Goal: Task Accomplishment & Management: Use online tool/utility

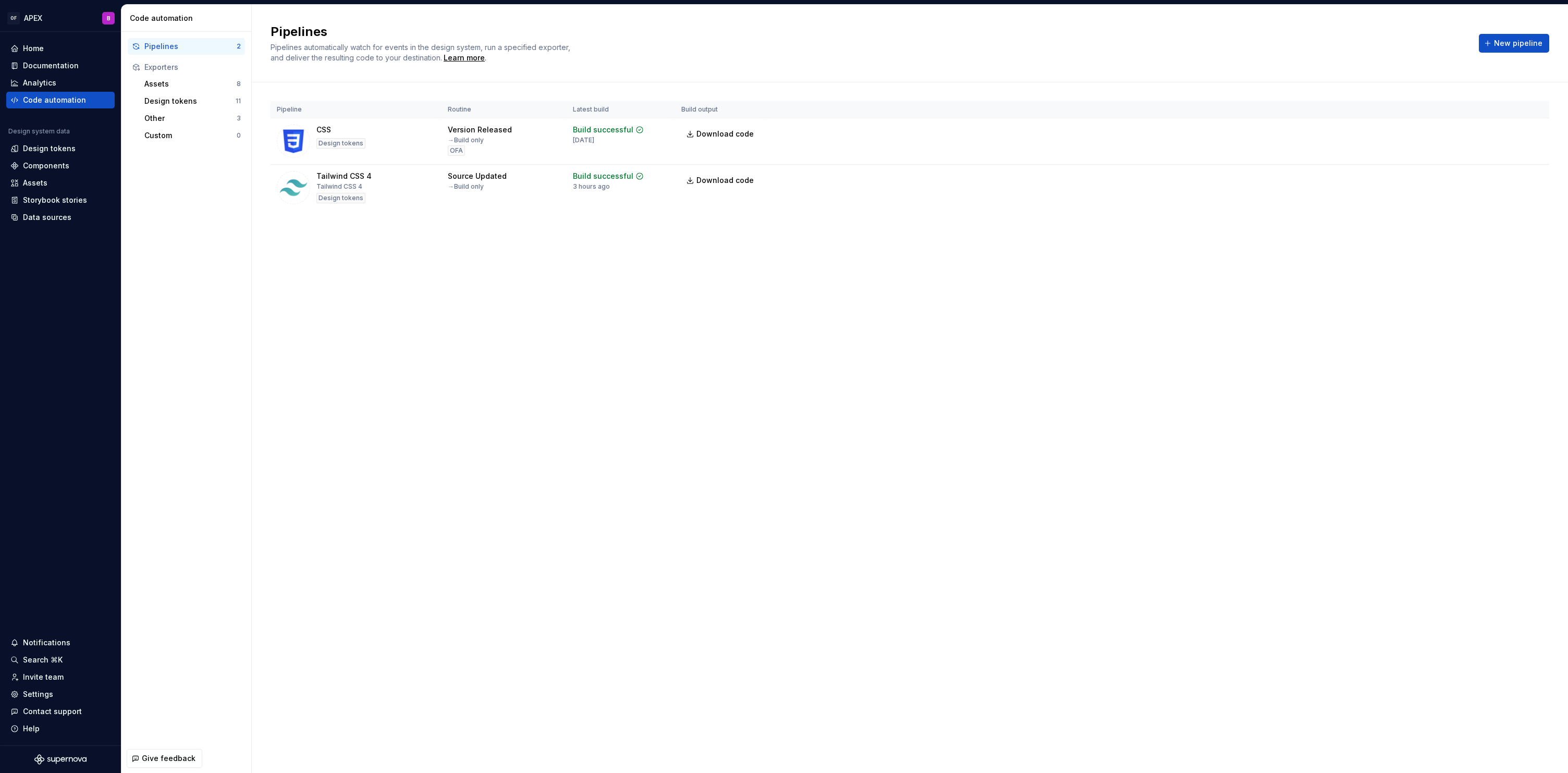
click at [349, 281] on div "Pipelines Pipelines automatically watch for events in the design system, run a …" at bounding box center [910, 389] width 1316 height 768
click at [367, 60] on span "Pipelines automatically watch for events in the design system, run a specified …" at bounding box center [422, 52] width 302 height 20
click at [1523, 43] on span "New pipeline" at bounding box center [1517, 43] width 48 height 11
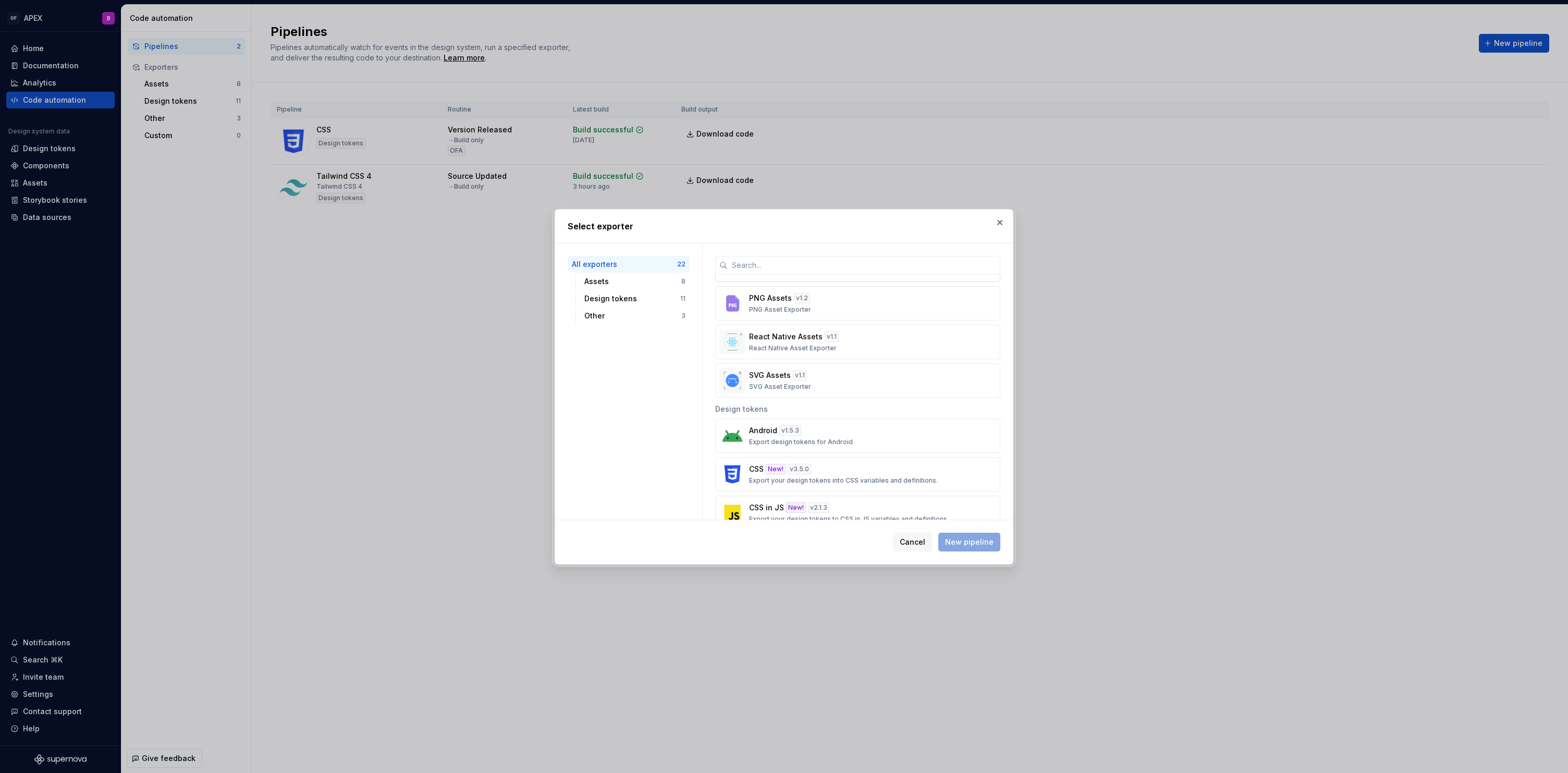
scroll to position [379, 0]
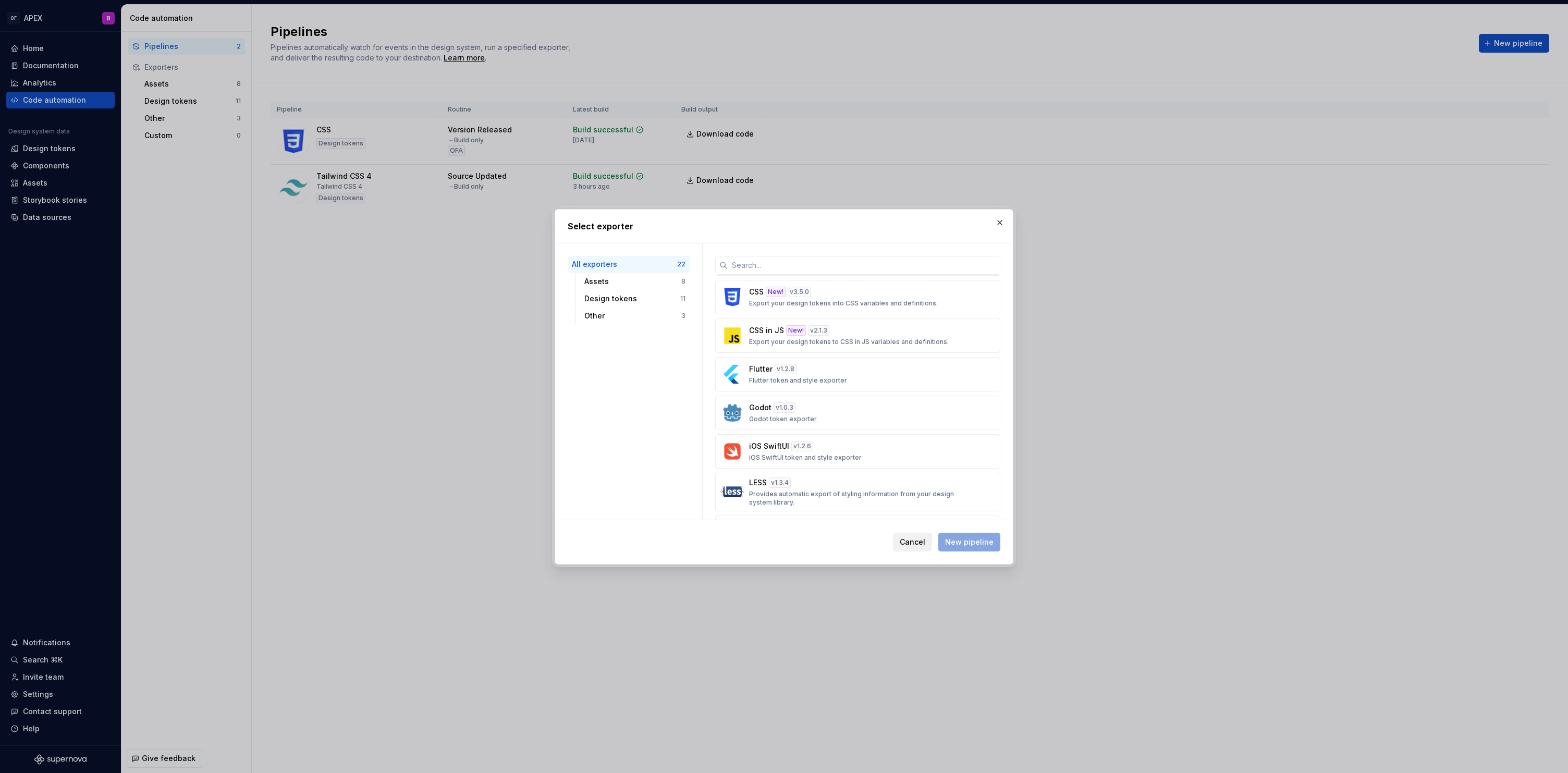
click at [917, 535] on button "Cancel" at bounding box center [912, 541] width 39 height 19
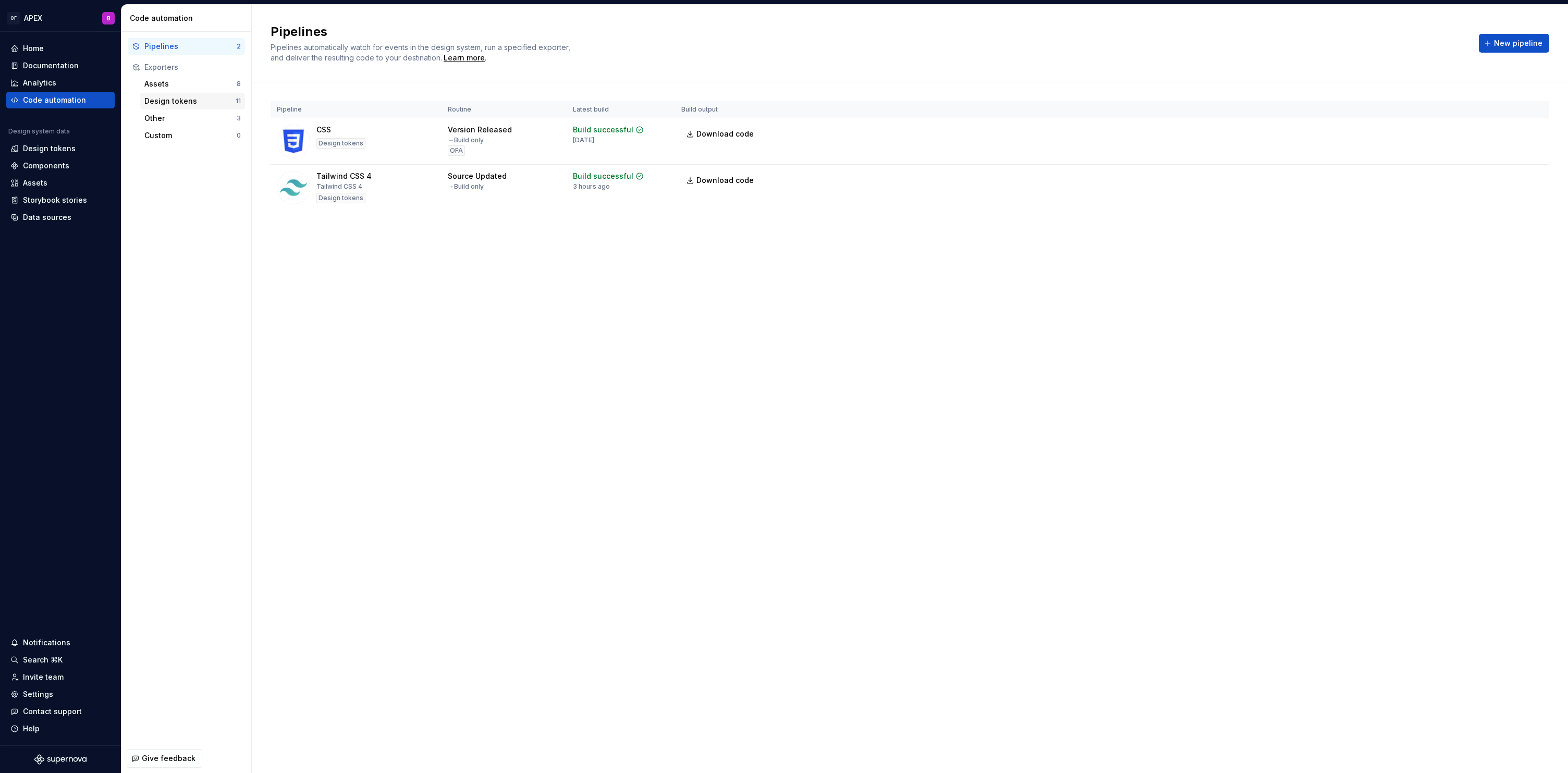
click at [173, 98] on div "Design tokens" at bounding box center [190, 101] width 91 height 11
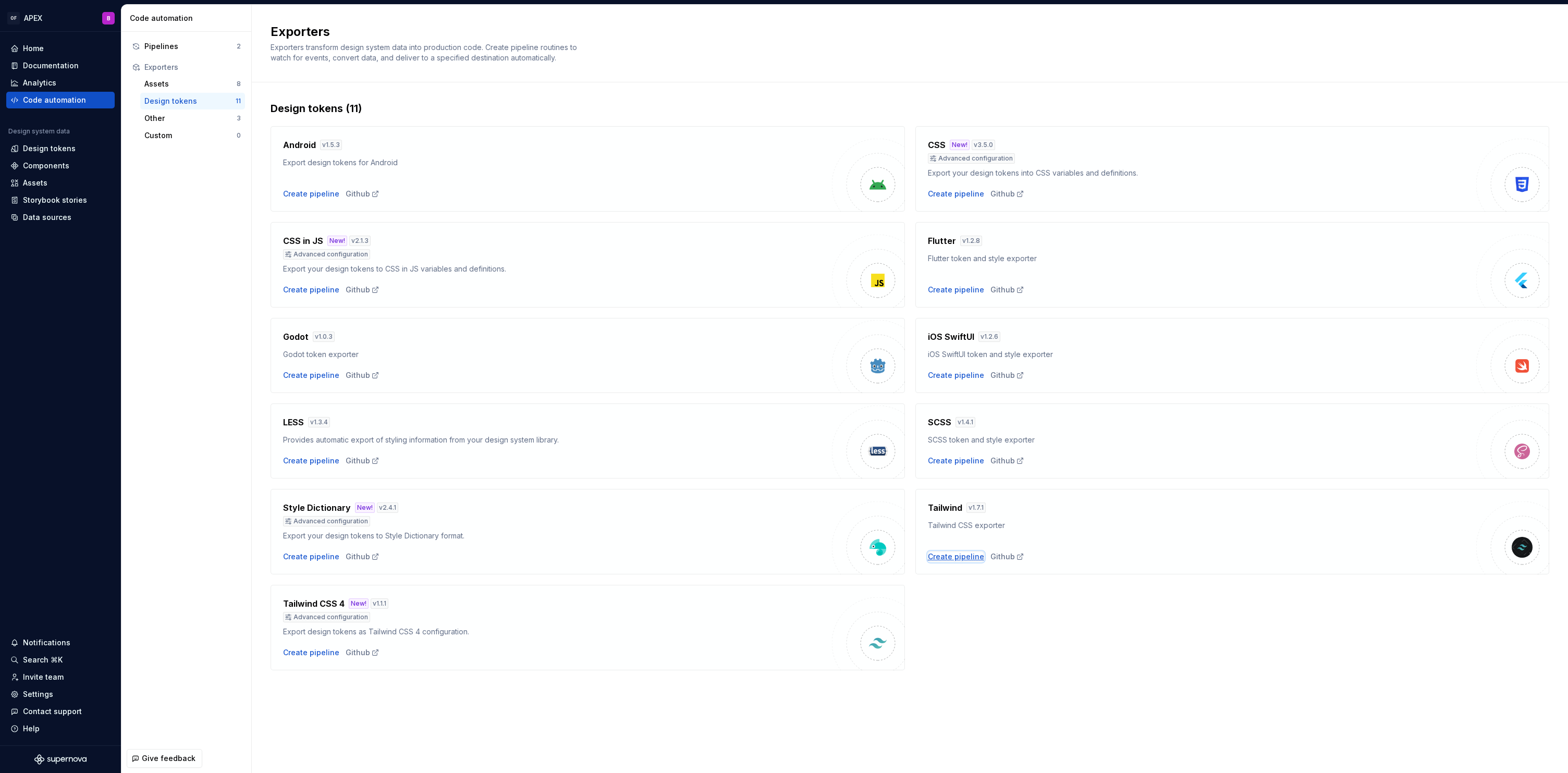
click at [961, 557] on div "Create pipeline" at bounding box center [956, 556] width 56 height 11
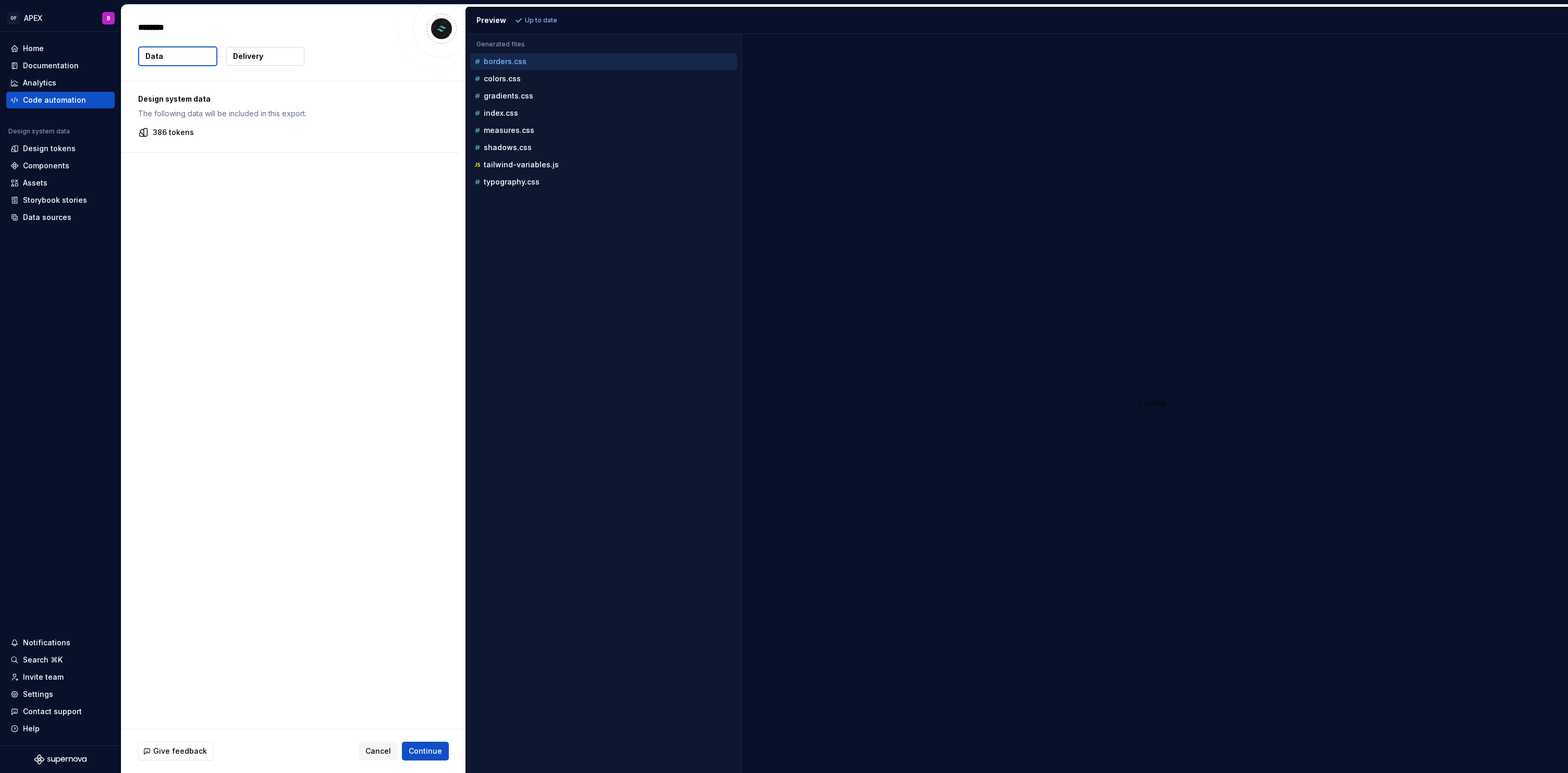
type textarea "*"
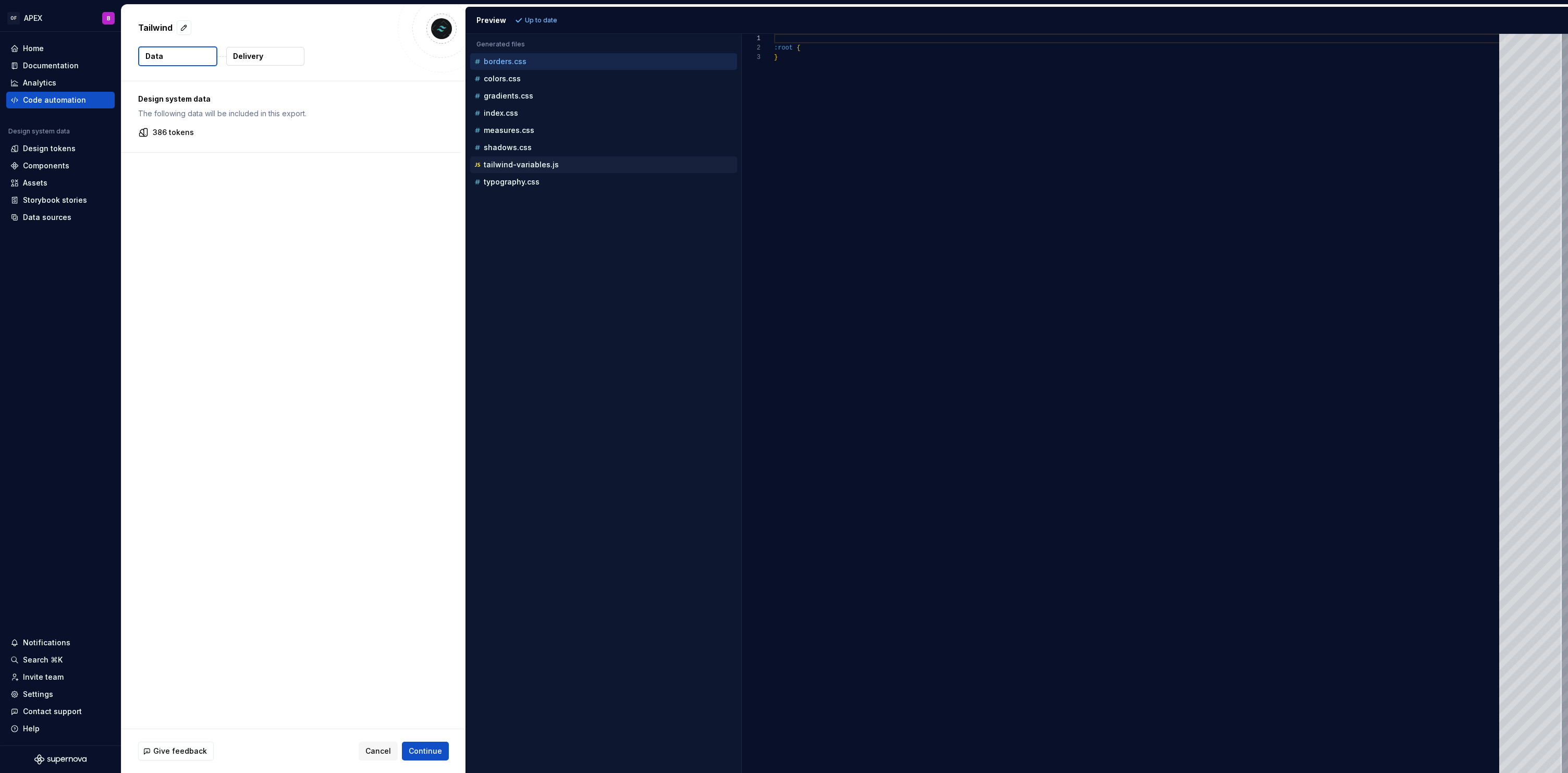
click at [563, 165] on div "tailwind-variables.js" at bounding box center [604, 165] width 265 height 11
type textarea "**********"
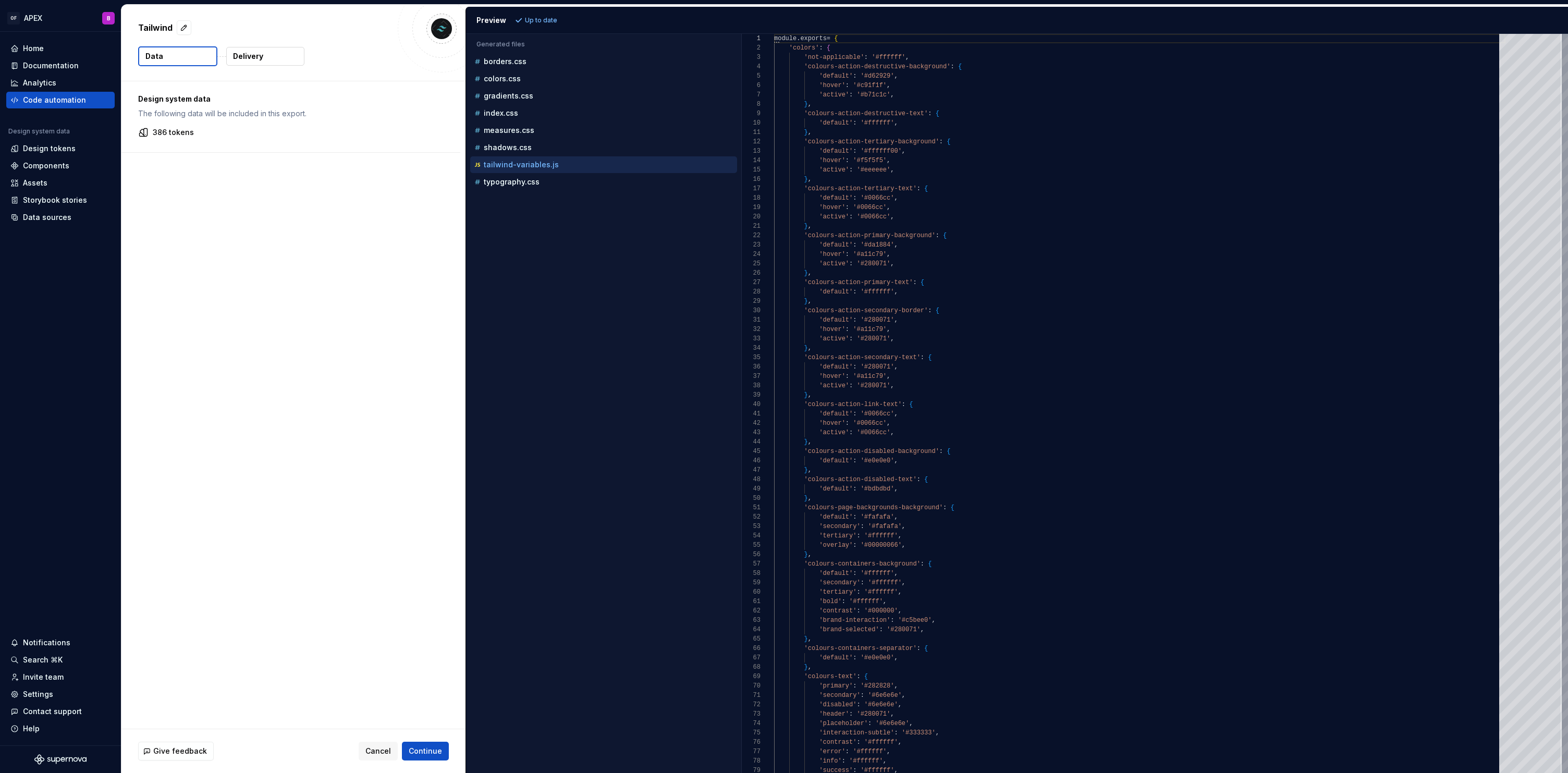
click at [250, 56] on p "Delivery" at bounding box center [248, 56] width 30 height 11
click at [194, 66] on div "Data" at bounding box center [177, 56] width 79 height 20
click at [188, 57] on button "Data" at bounding box center [178, 56] width 78 height 19
click at [51, 63] on div "Documentation" at bounding box center [51, 65] width 55 height 11
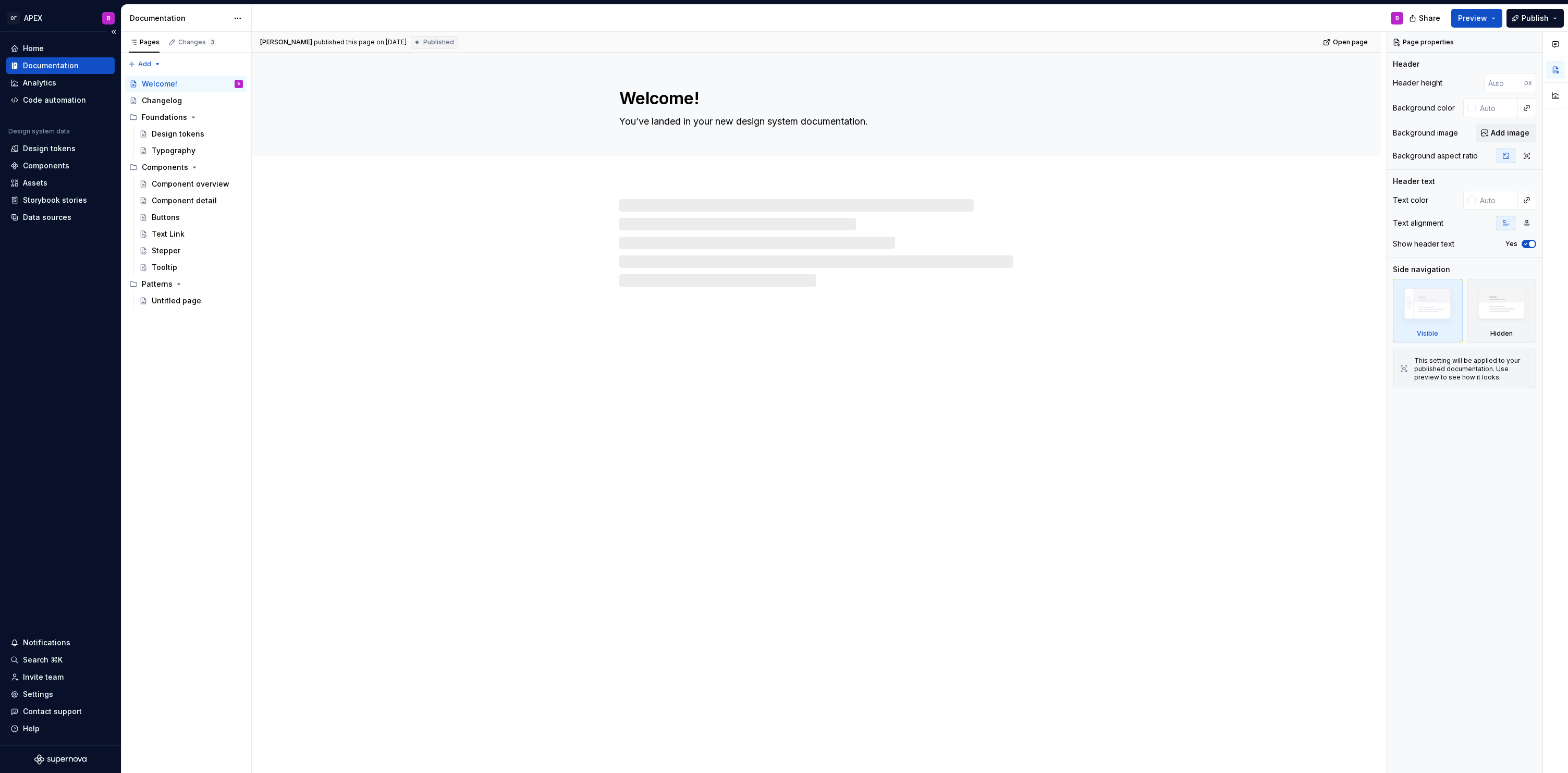
type textarea "*"
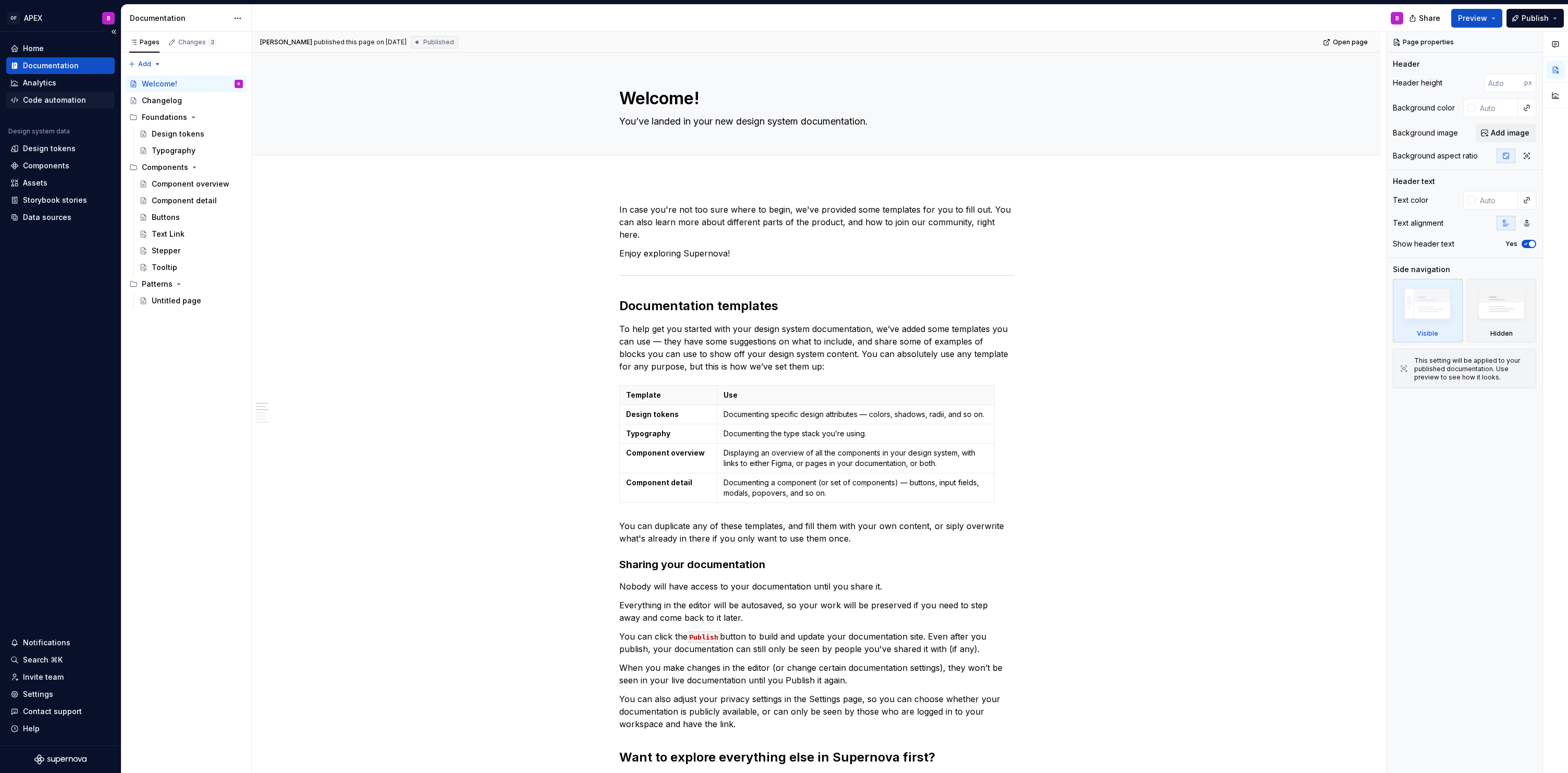
click at [63, 99] on div "Code automation" at bounding box center [54, 99] width 63 height 11
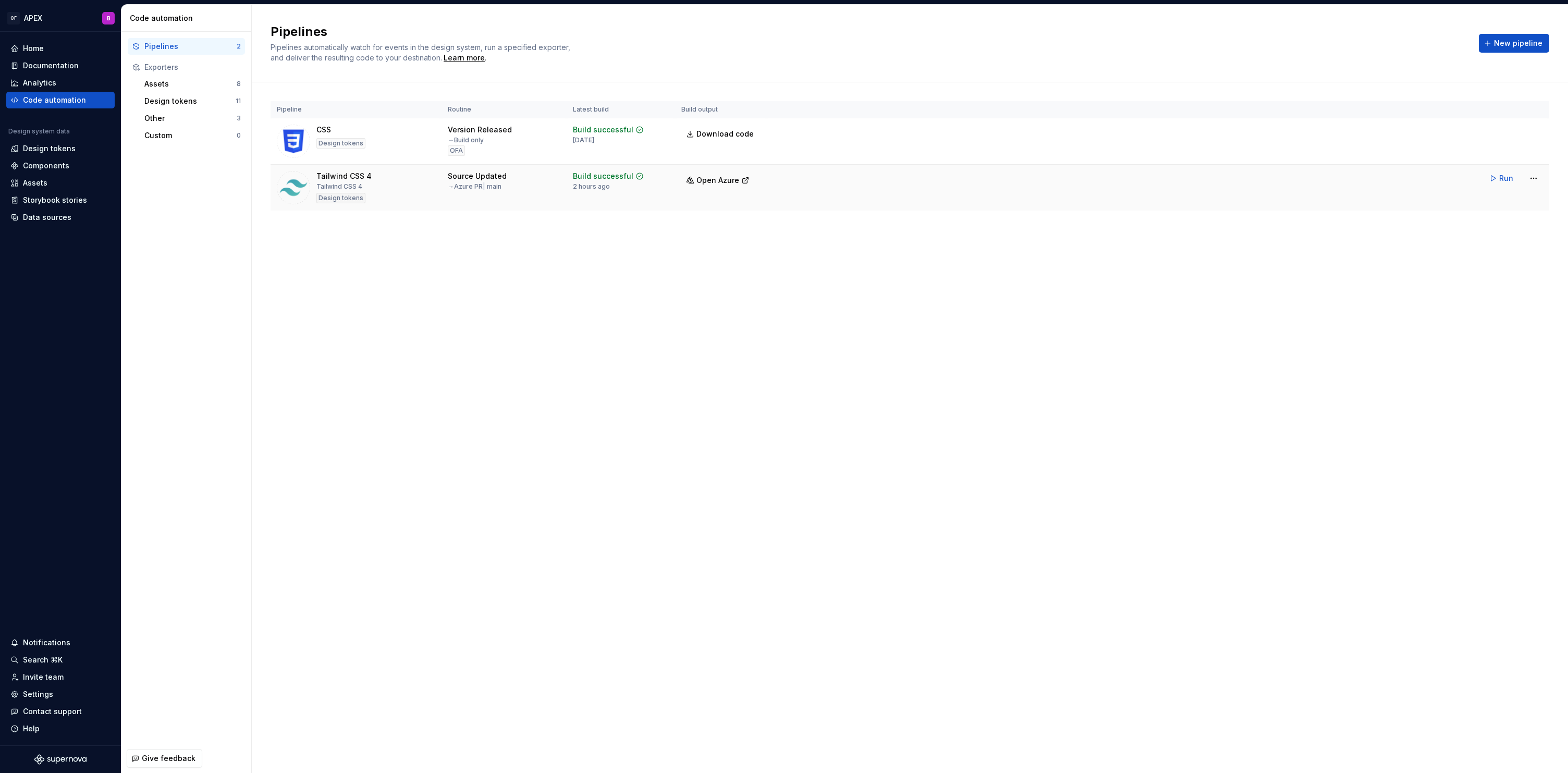
click at [607, 180] on div "Build successful" at bounding box center [603, 176] width 60 height 11
click at [1528, 176] on html "OF APEX B Home Documentation Analytics Code automation Design system data Desig…" at bounding box center [784, 386] width 1568 height 773
click at [1508, 201] on div "Edit pipeline" at bounding box center [1519, 201] width 89 height 11
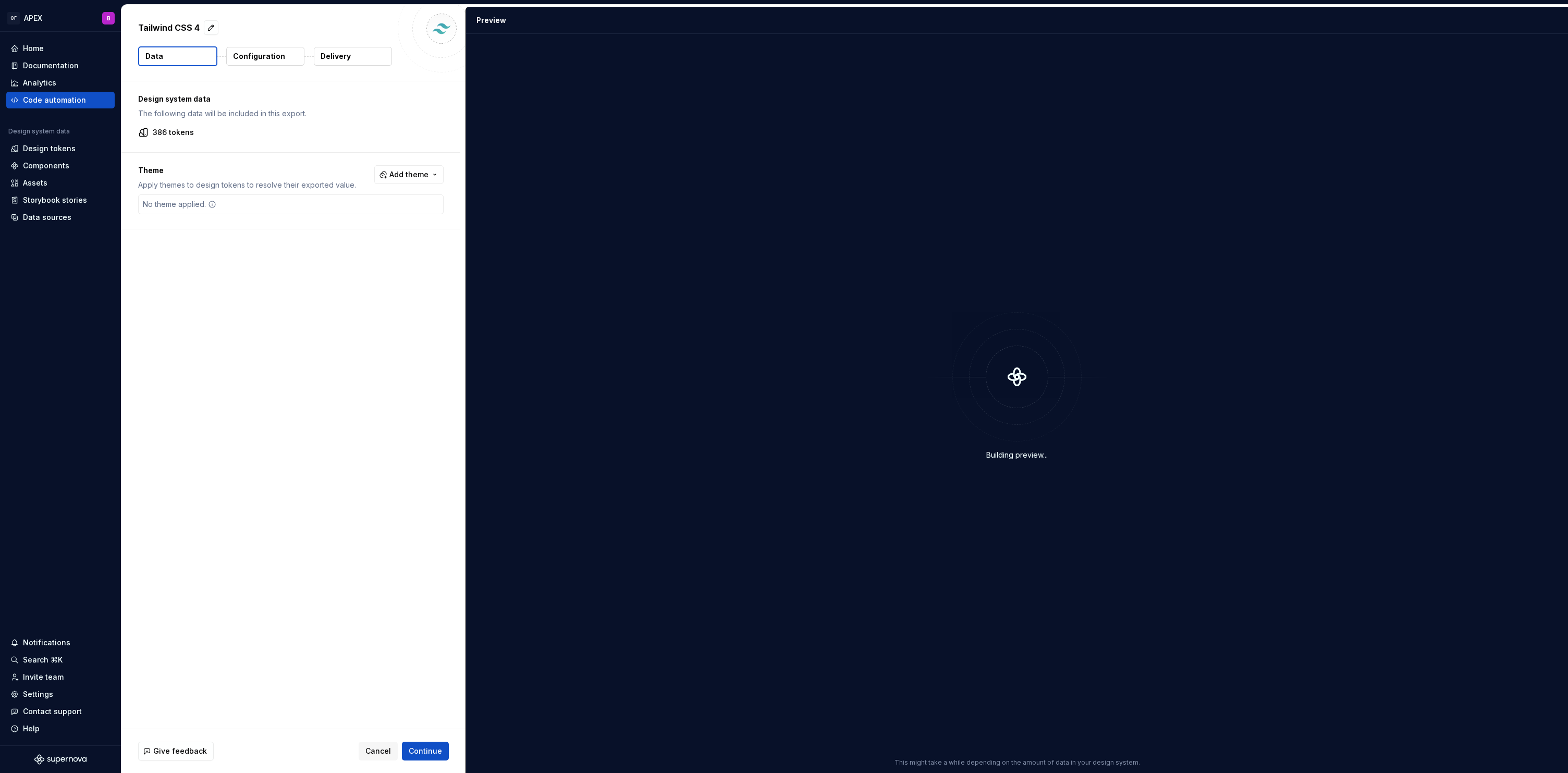
click at [254, 55] on p "Configuration" at bounding box center [259, 56] width 52 height 11
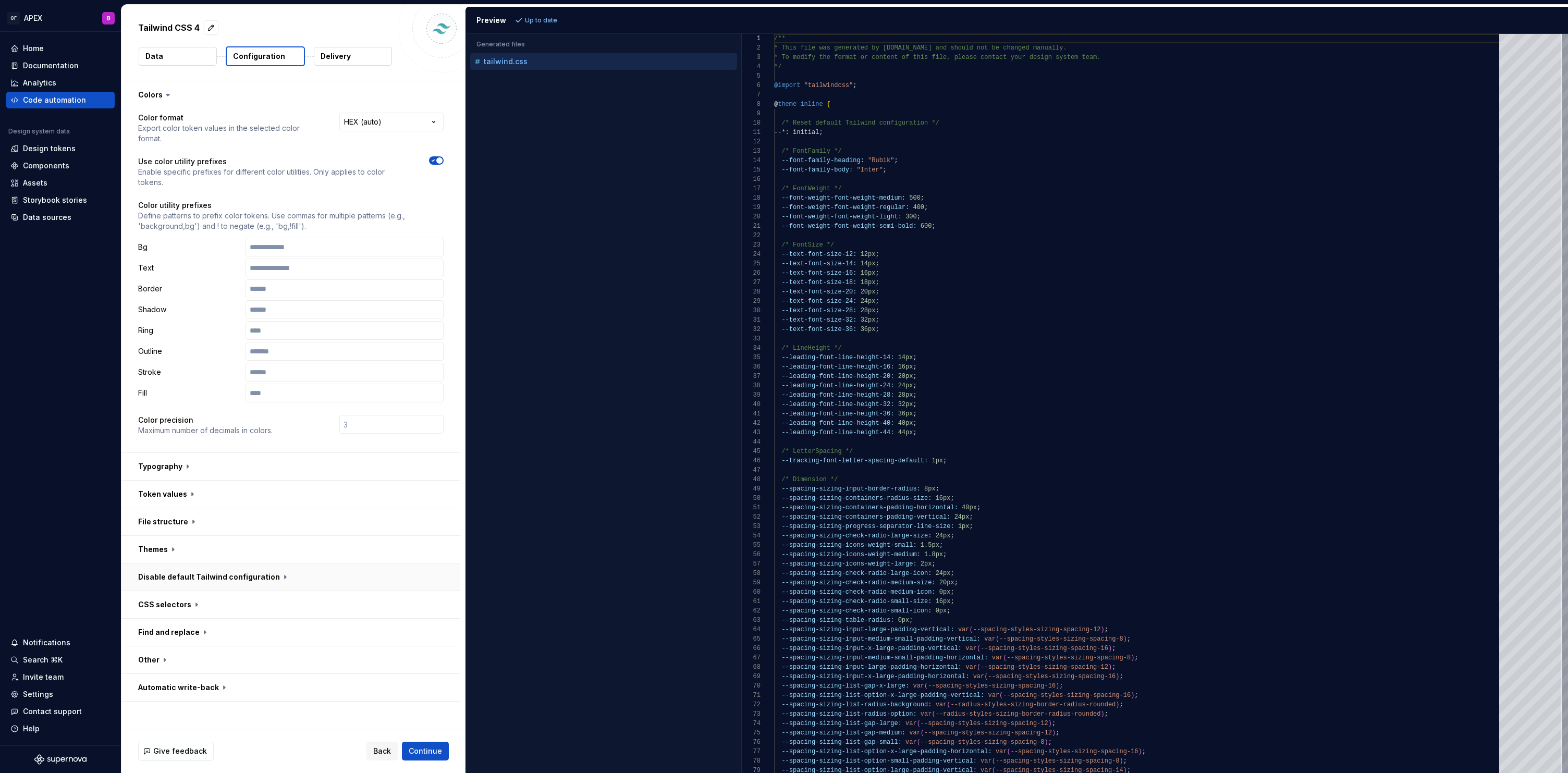
click at [214, 578] on button "button" at bounding box center [290, 576] width 338 height 27
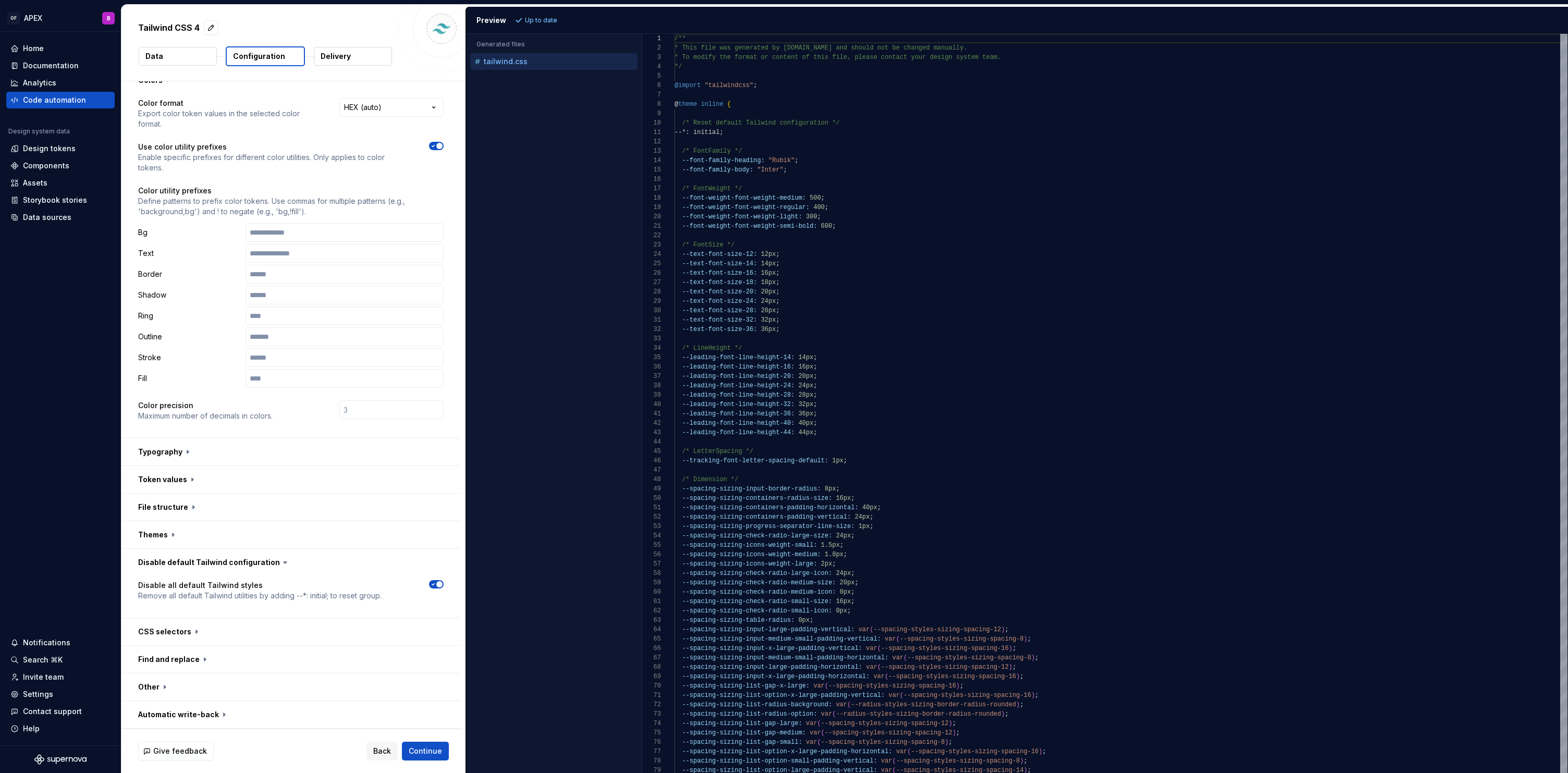
click at [622, 129] on div "Generated files Accessibility guide for tree . Navigate the tree with the arrow…" at bounding box center [1016, 404] width 1102 height 739
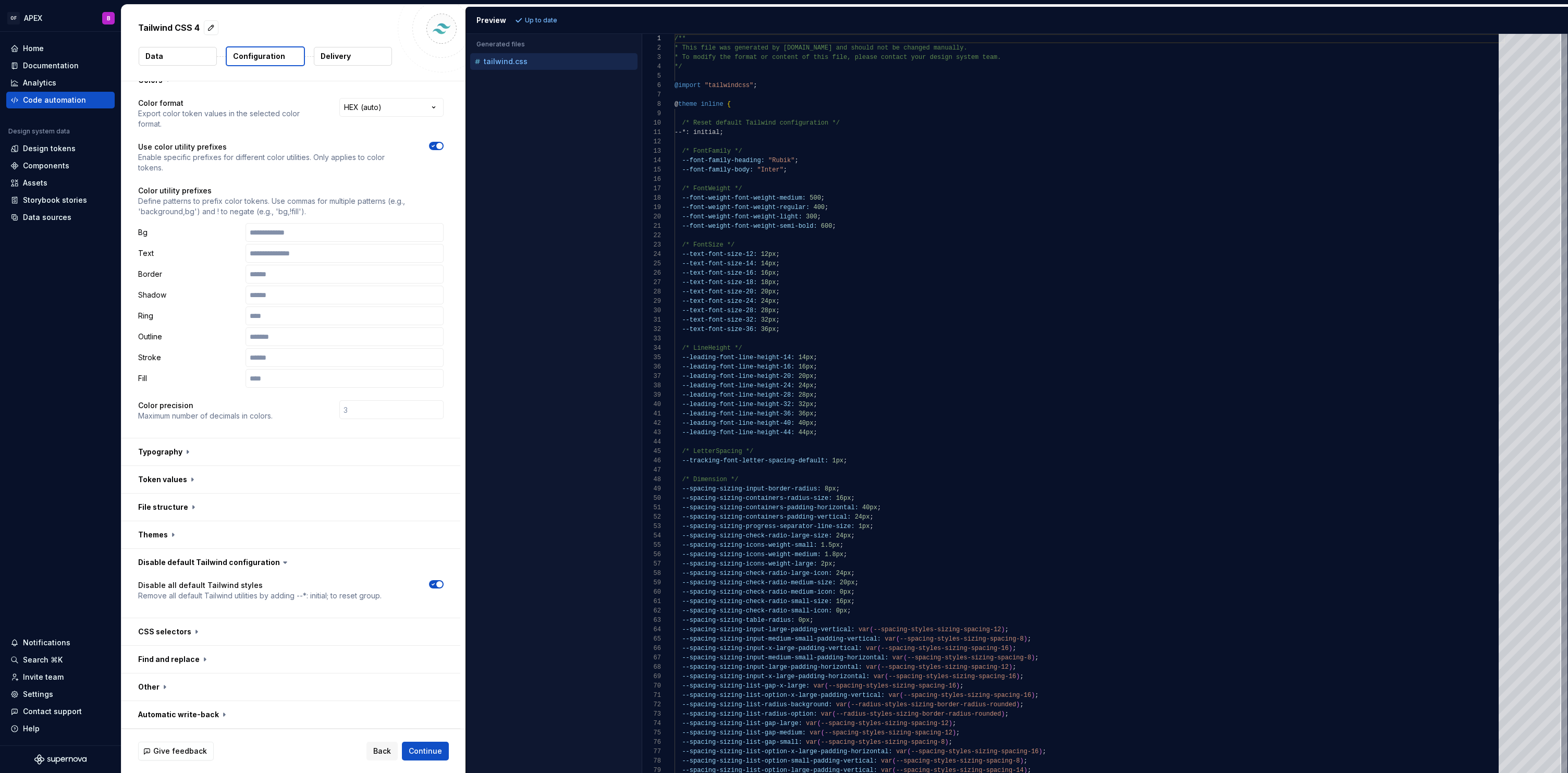
click at [432, 584] on icon "button" at bounding box center [433, 585] width 8 height 7
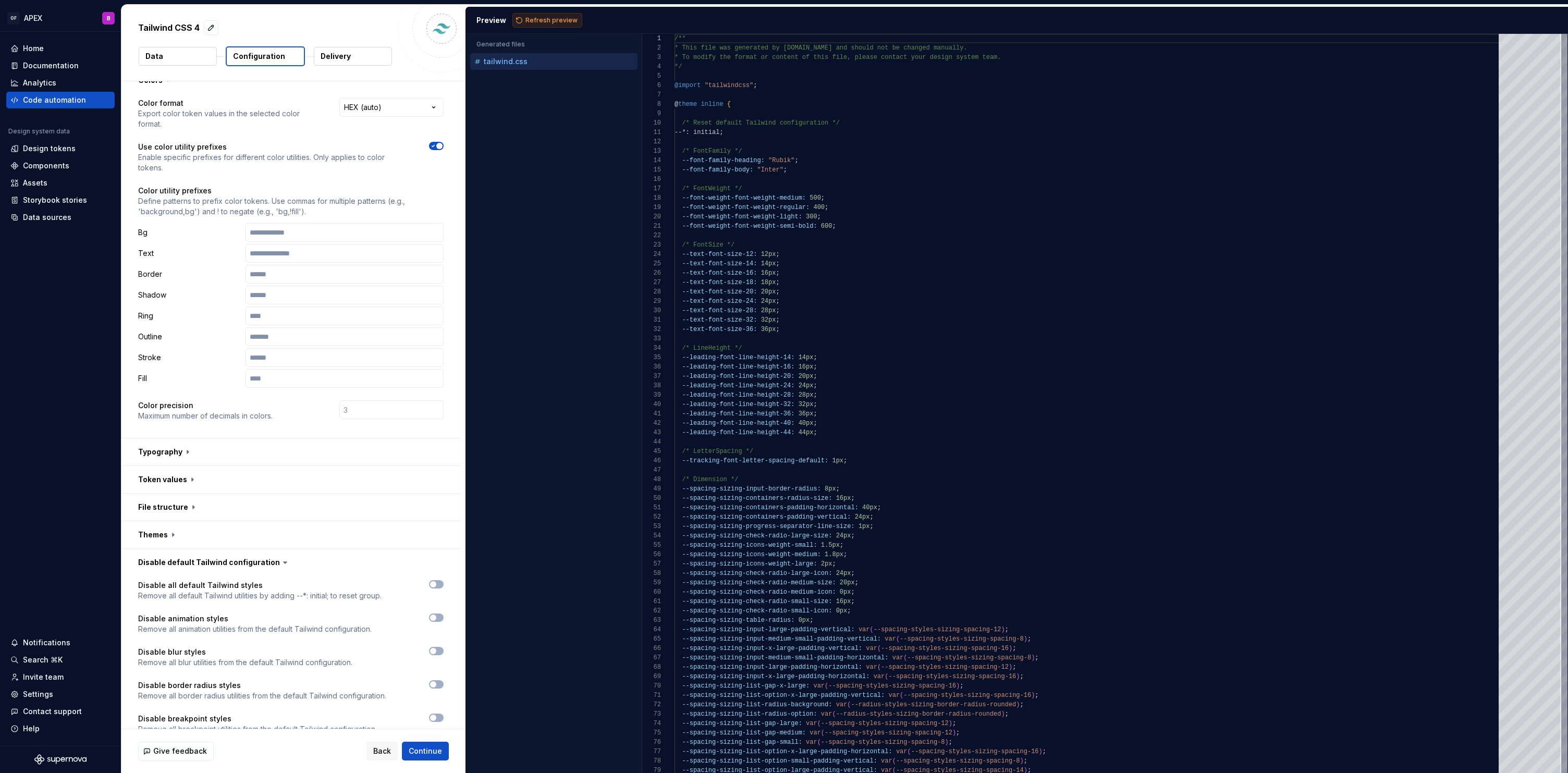
click at [563, 22] on span "Refresh preview" at bounding box center [551, 20] width 52 height 8
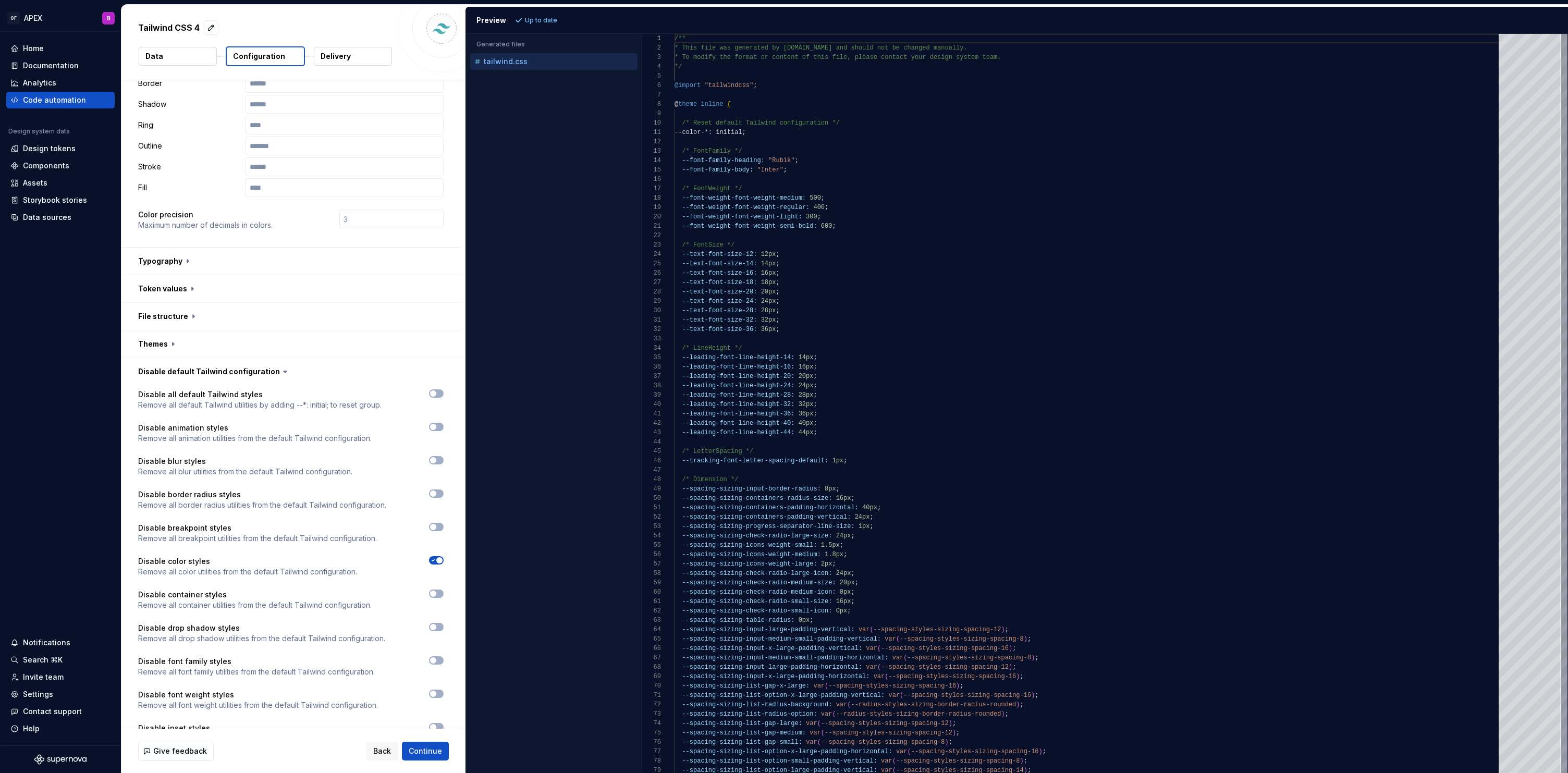
scroll to position [0, 0]
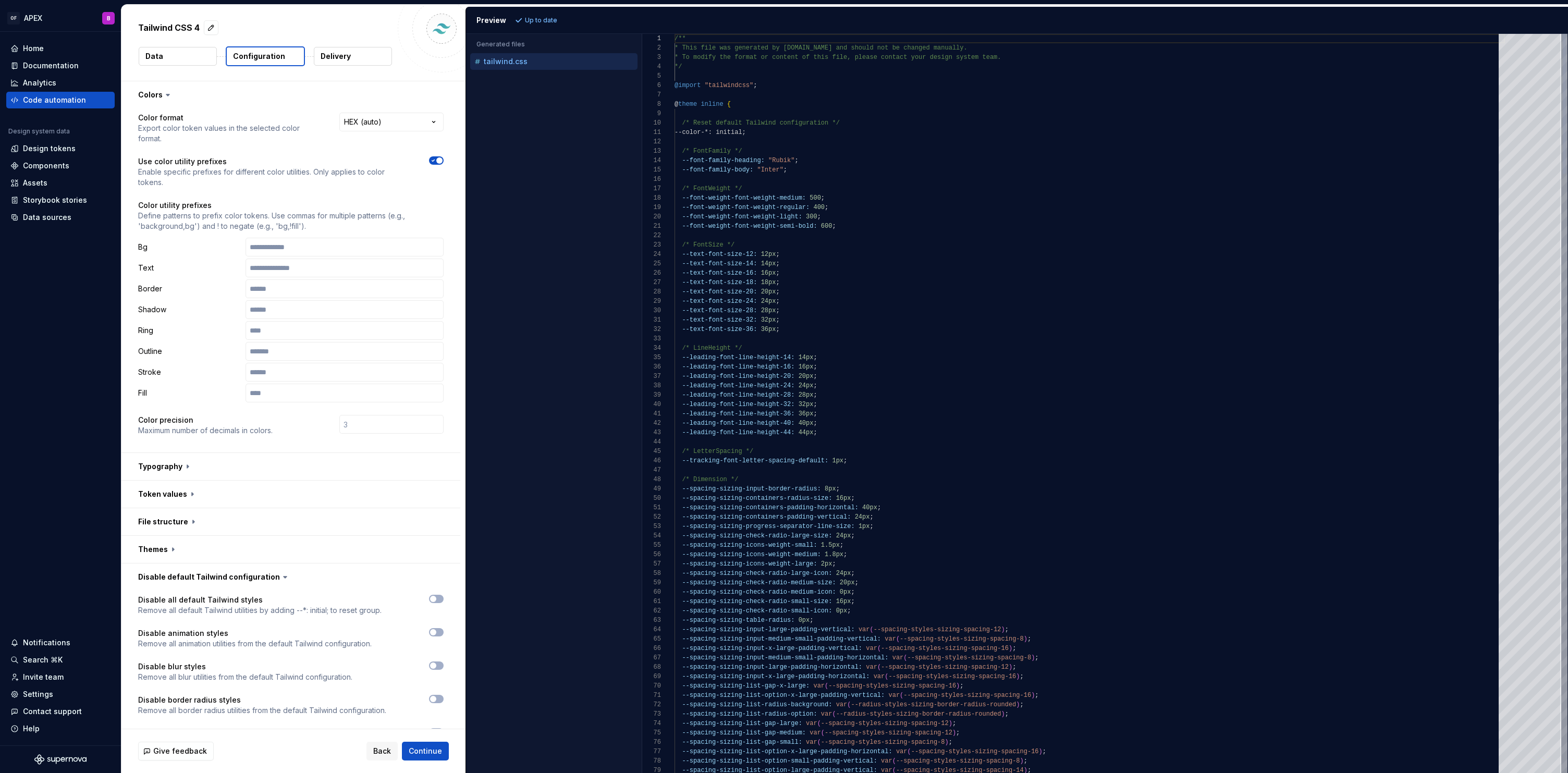
type textarea "**********"
drag, startPoint x: 681, startPoint y: 132, endPoint x: 764, endPoint y: 132, distance: 83.0
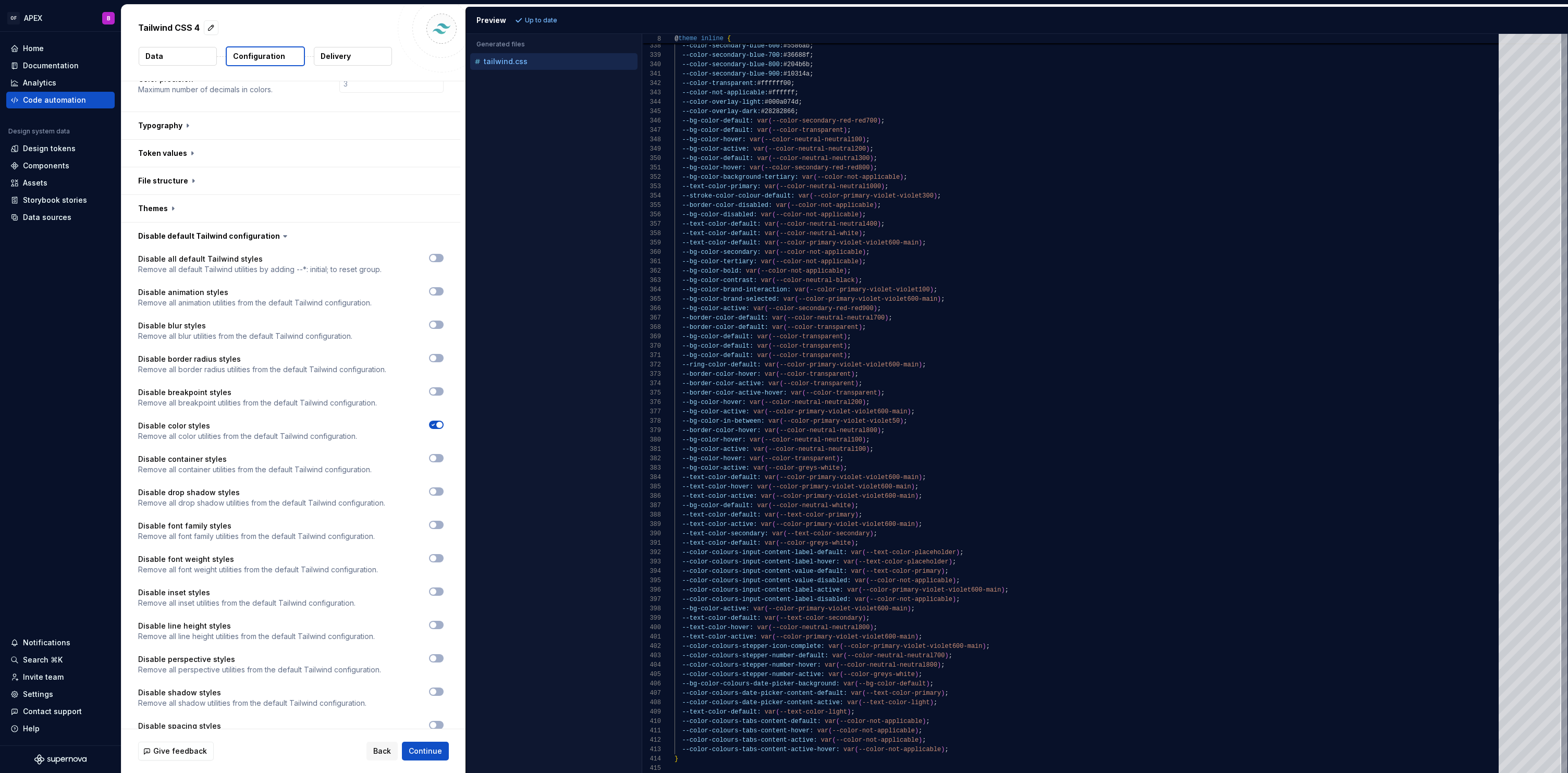
scroll to position [548, 0]
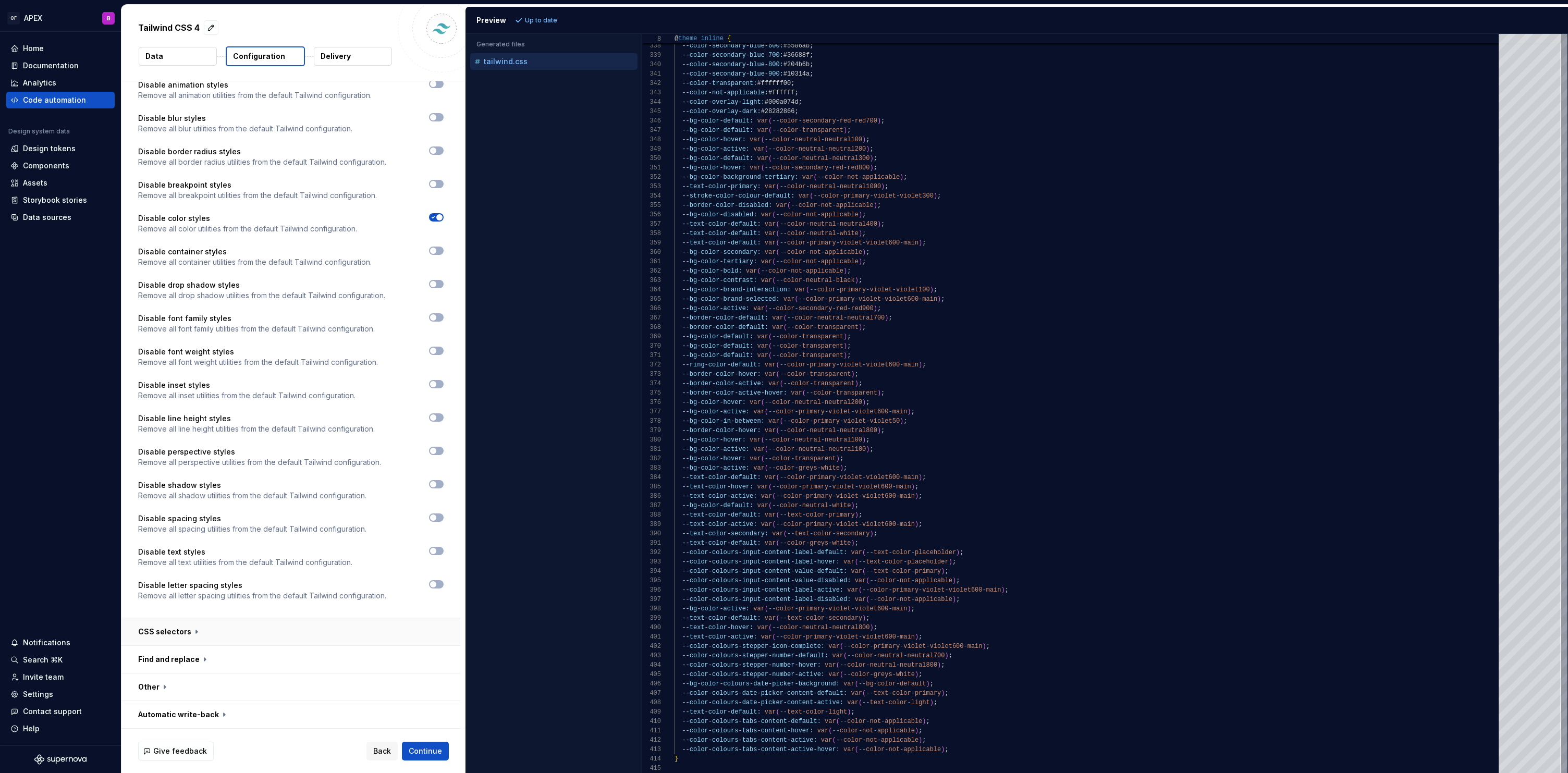
click at [183, 634] on button "button" at bounding box center [290, 631] width 338 height 27
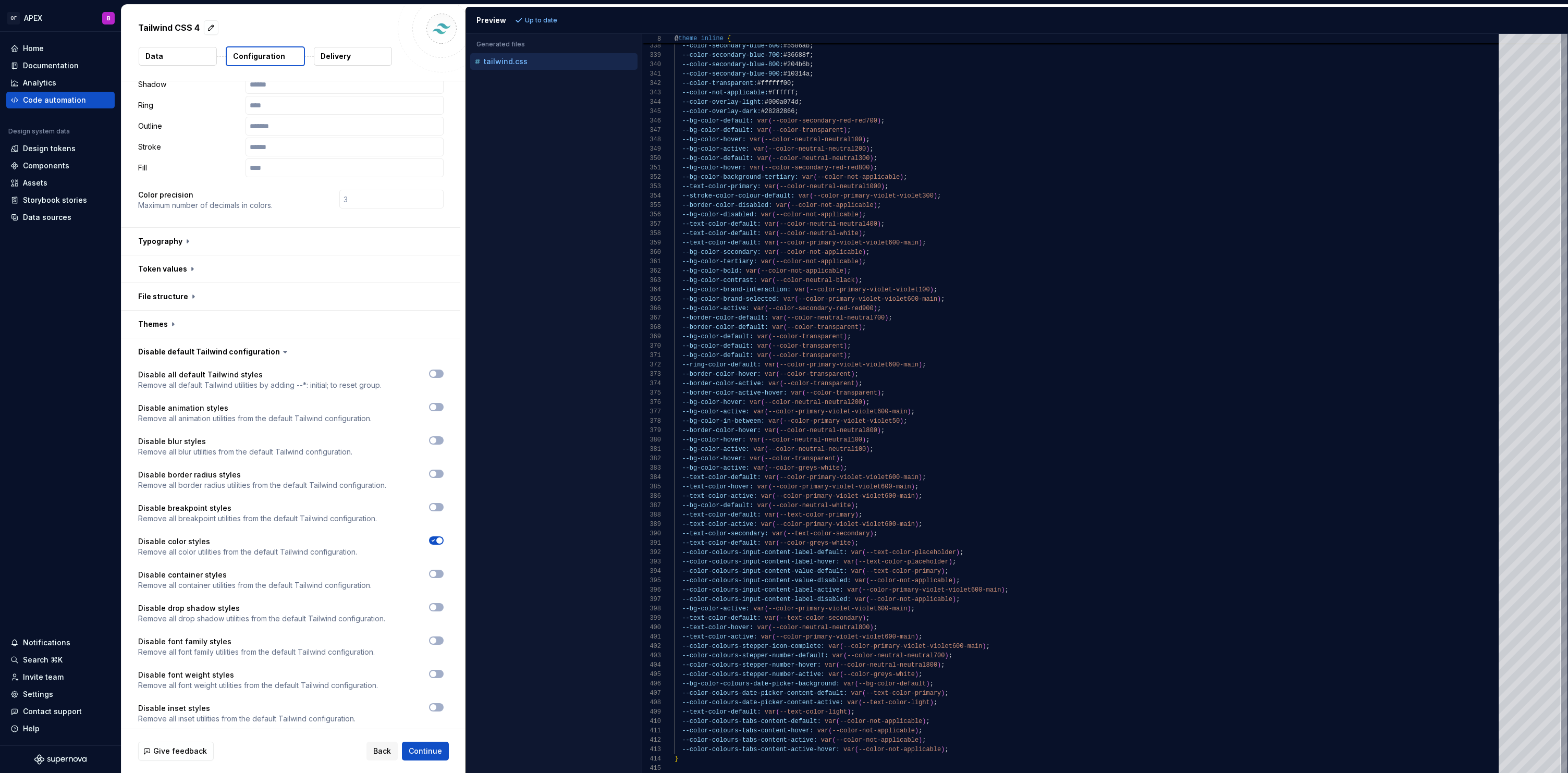
scroll to position [0, 0]
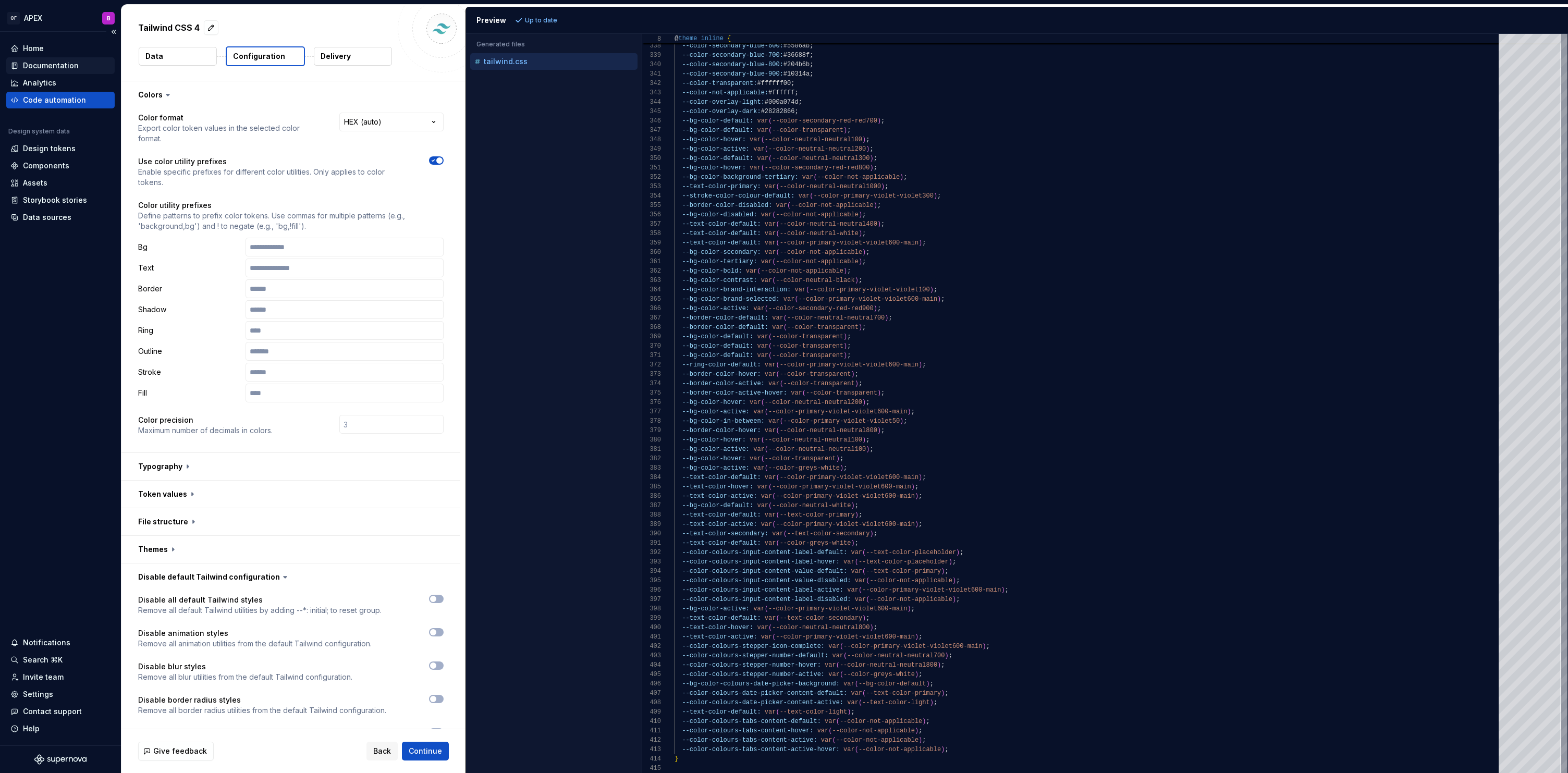
click at [60, 67] on div "Documentation" at bounding box center [51, 65] width 55 height 11
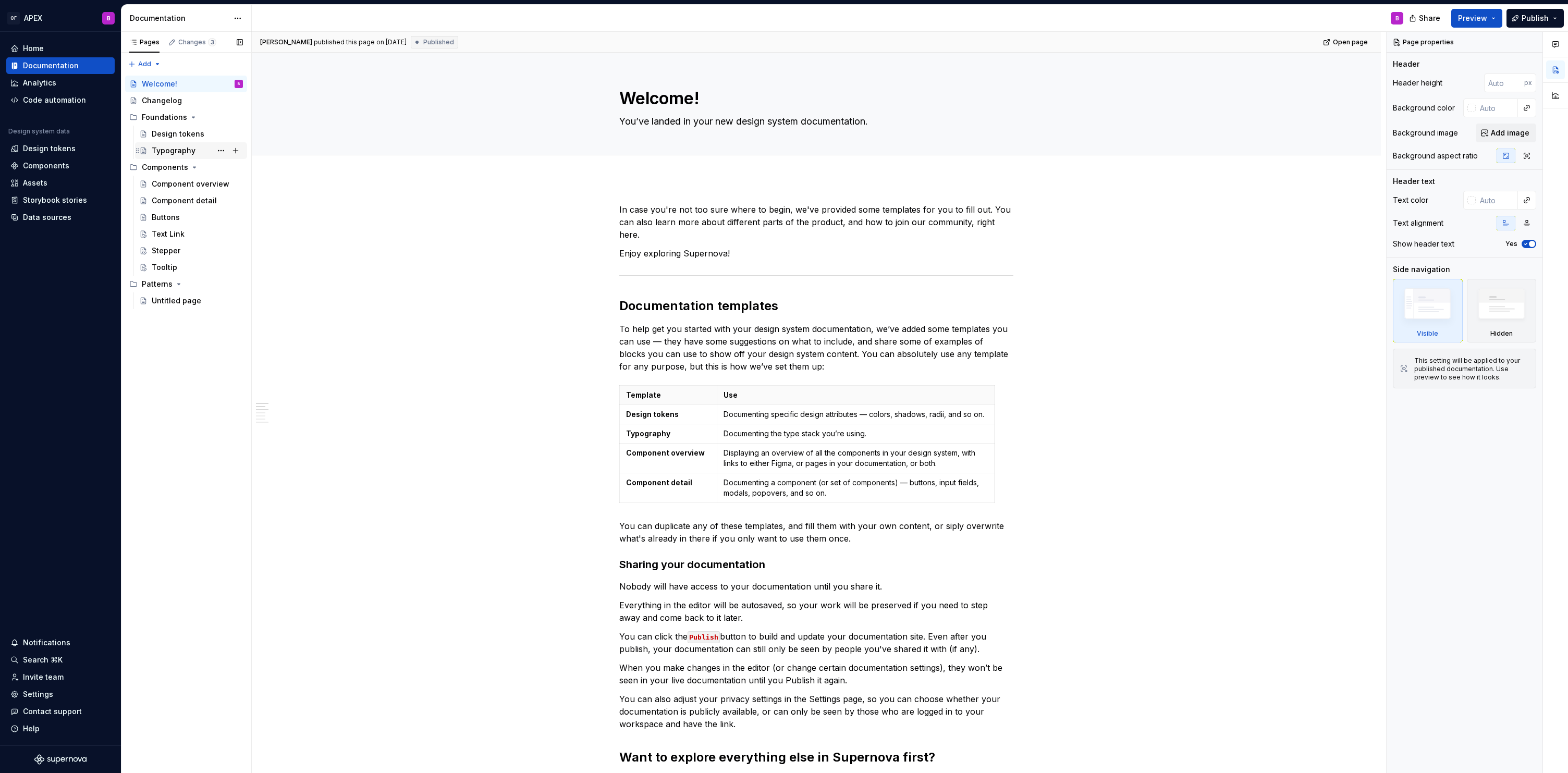
click at [173, 147] on div "Typography" at bounding box center [174, 150] width 44 height 11
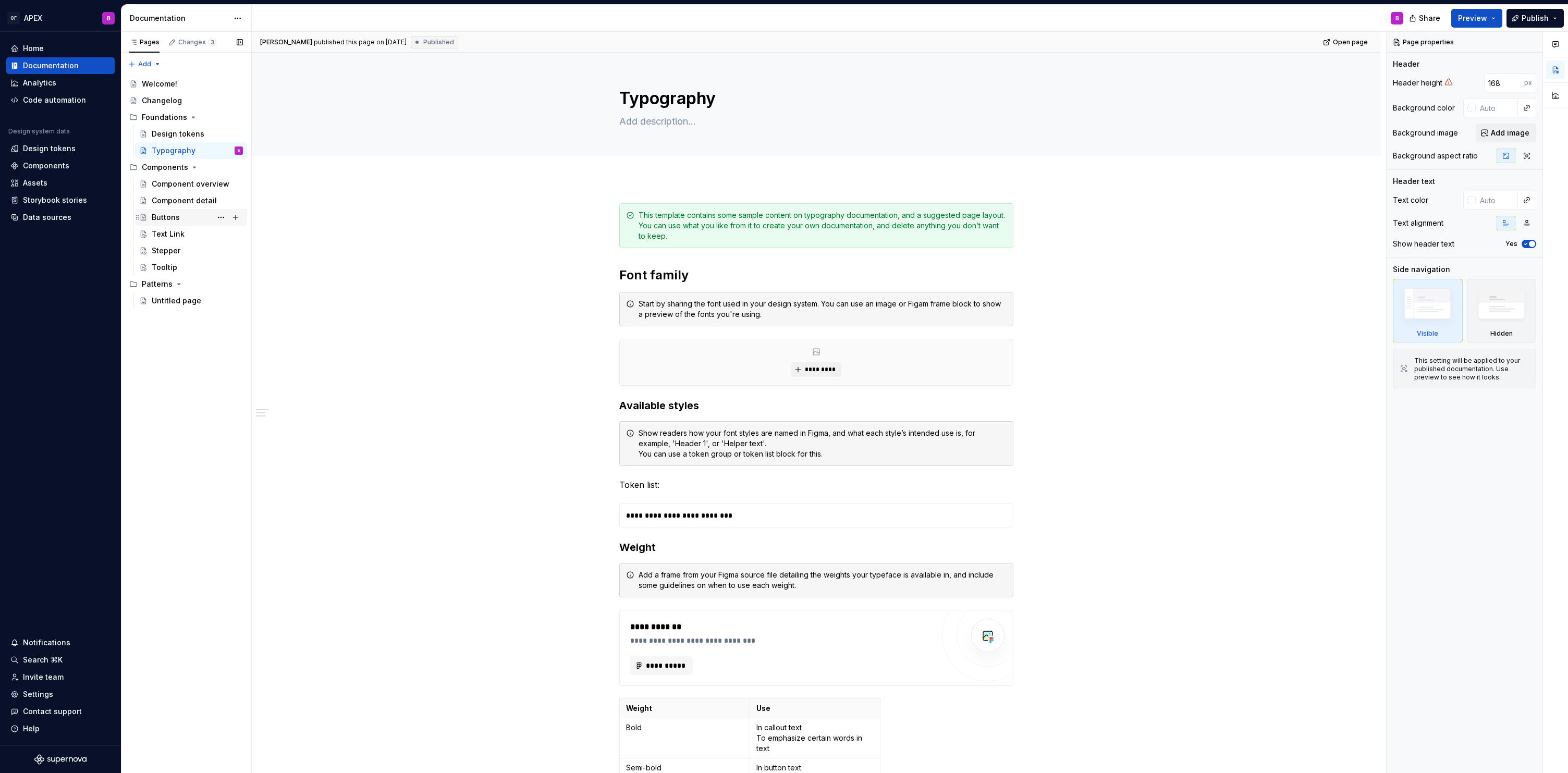
click at [170, 219] on div "Buttons" at bounding box center [166, 217] width 29 height 11
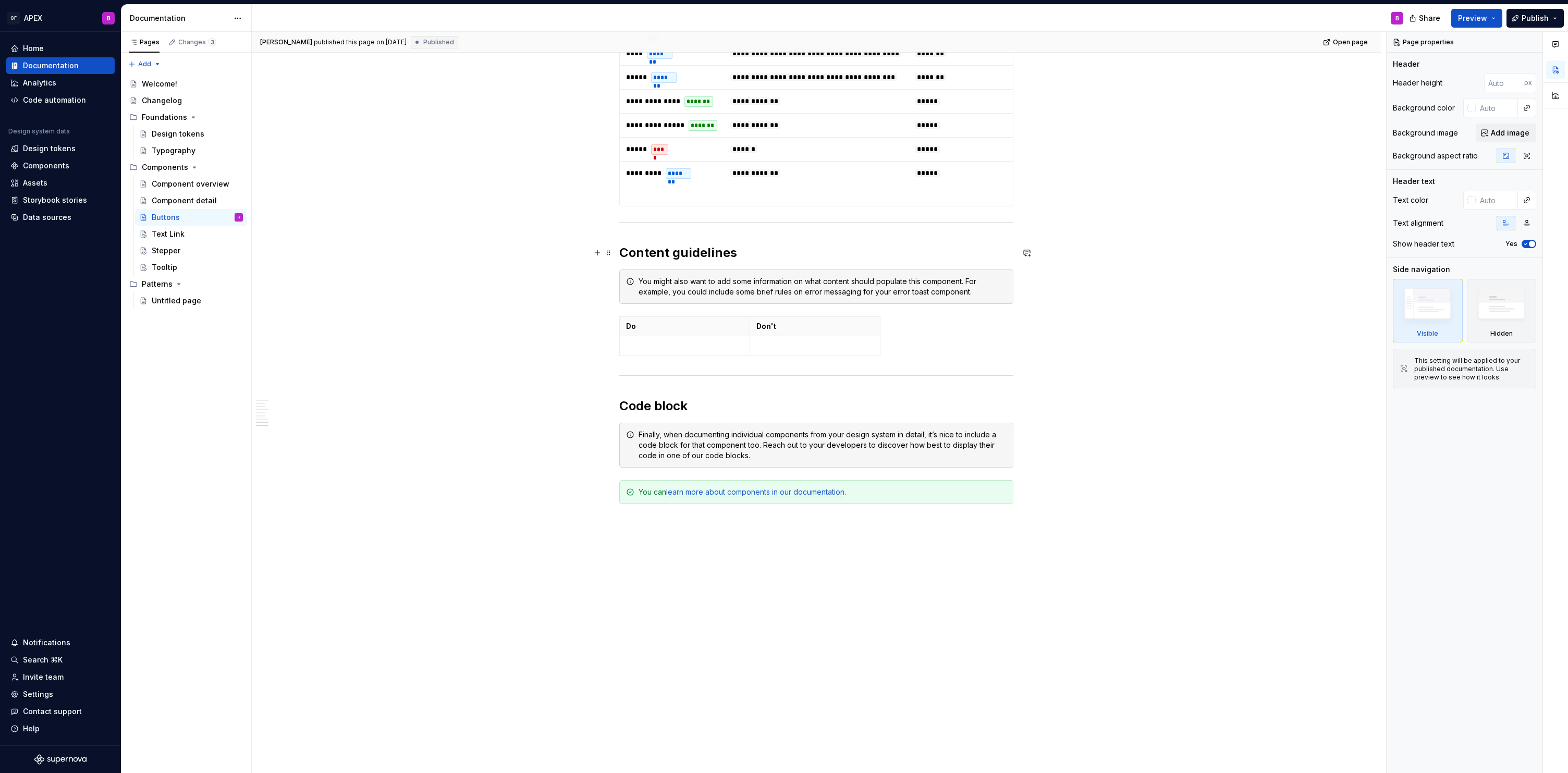
scroll to position [934, 0]
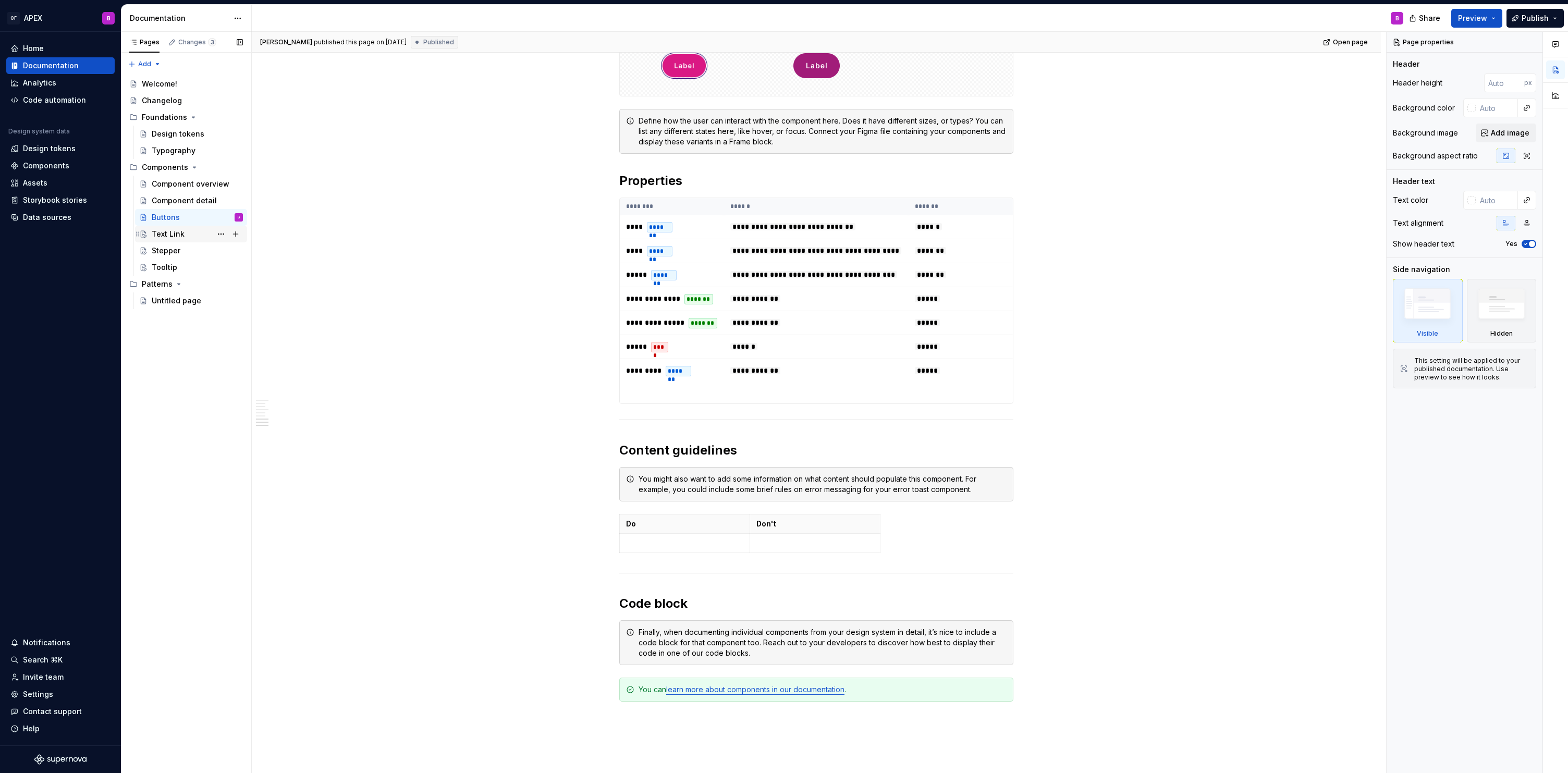
click at [183, 240] on div "Text Link" at bounding box center [197, 234] width 91 height 15
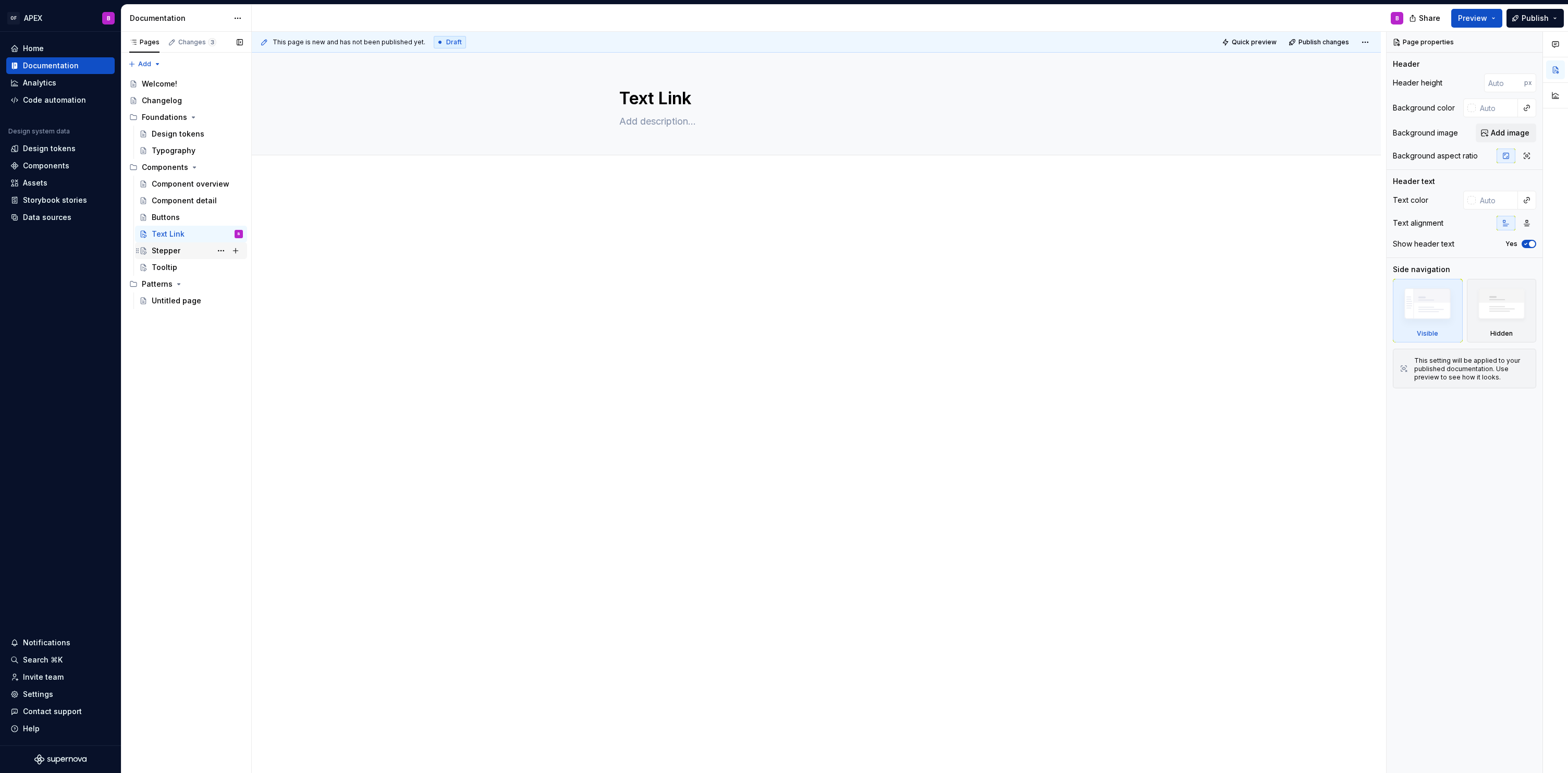
click at [177, 250] on div "Stepper" at bounding box center [166, 250] width 29 height 11
click at [161, 267] on div "Tooltip" at bounding box center [164, 267] width 25 height 11
click at [168, 222] on div "Buttons" at bounding box center [166, 217] width 29 height 11
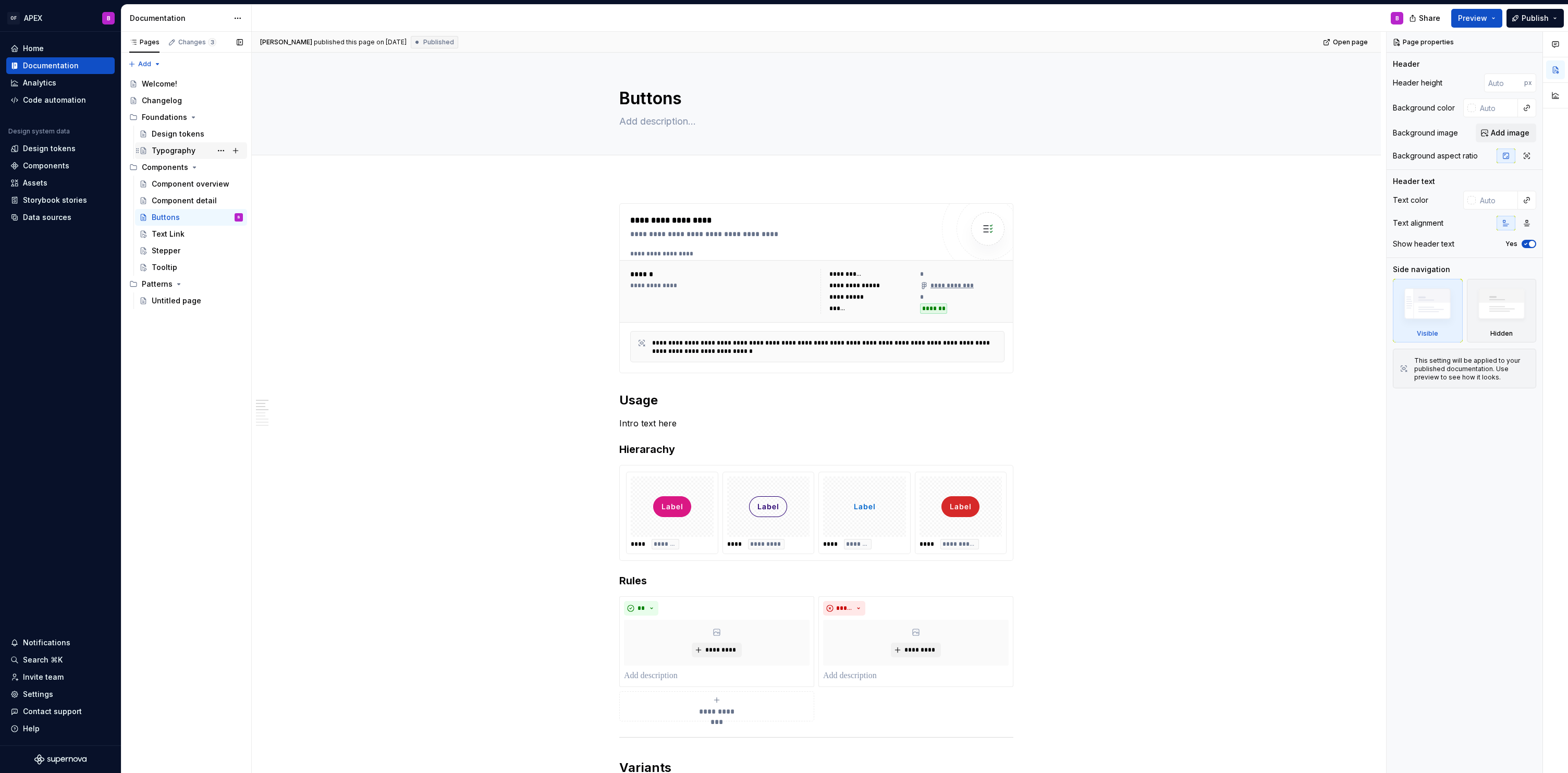
click at [176, 147] on div "Typography" at bounding box center [174, 150] width 44 height 11
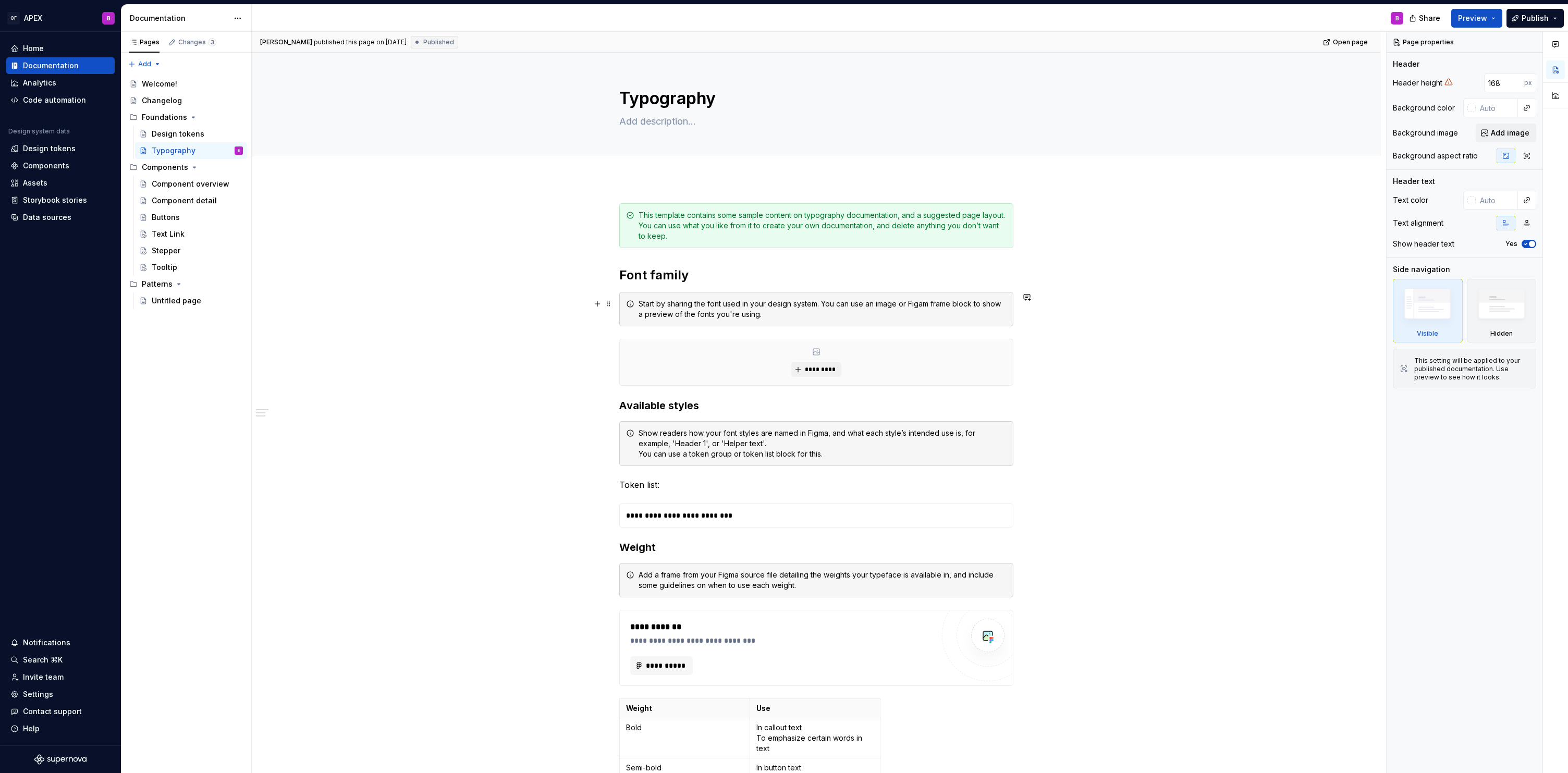
type textarea "*"
